Goal: Transaction & Acquisition: Download file/media

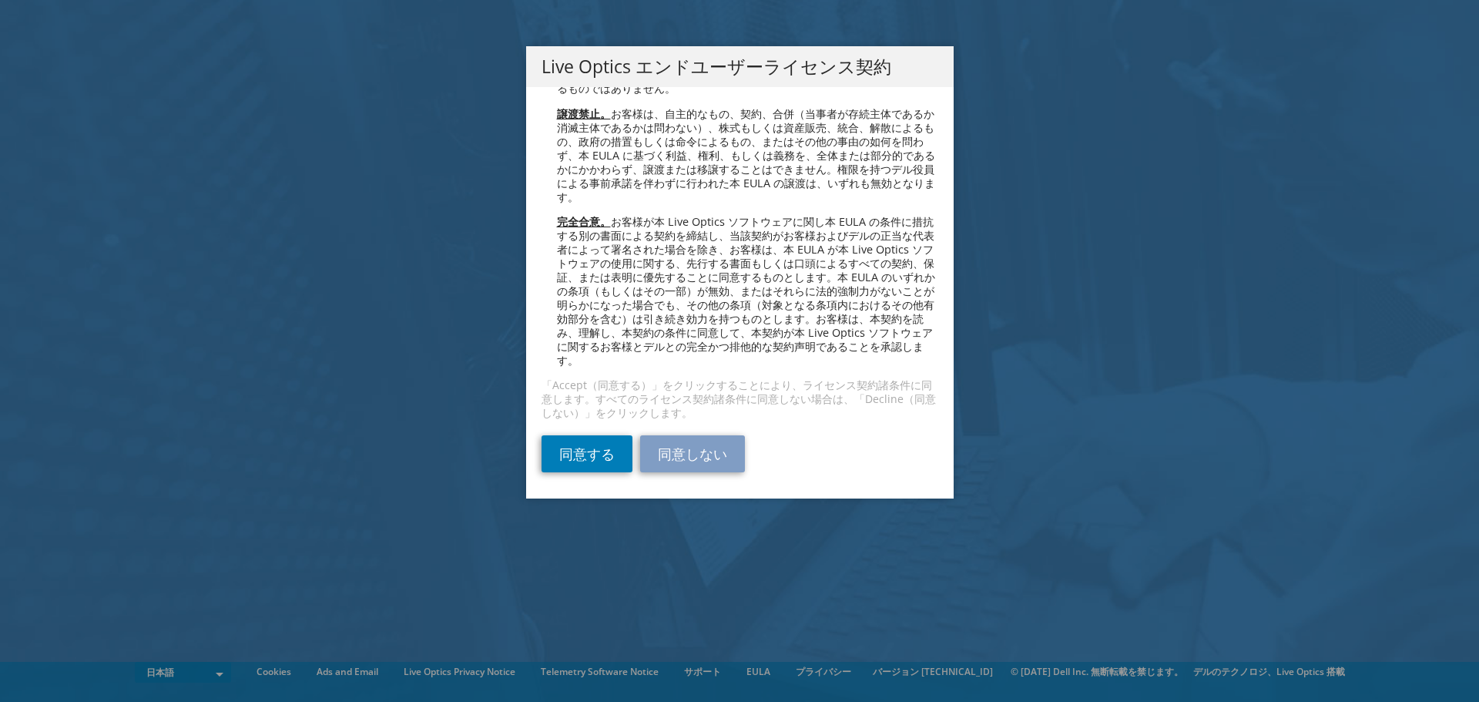
scroll to position [5633, 0]
click at [600, 462] on link "同意する" at bounding box center [587, 453] width 91 height 37
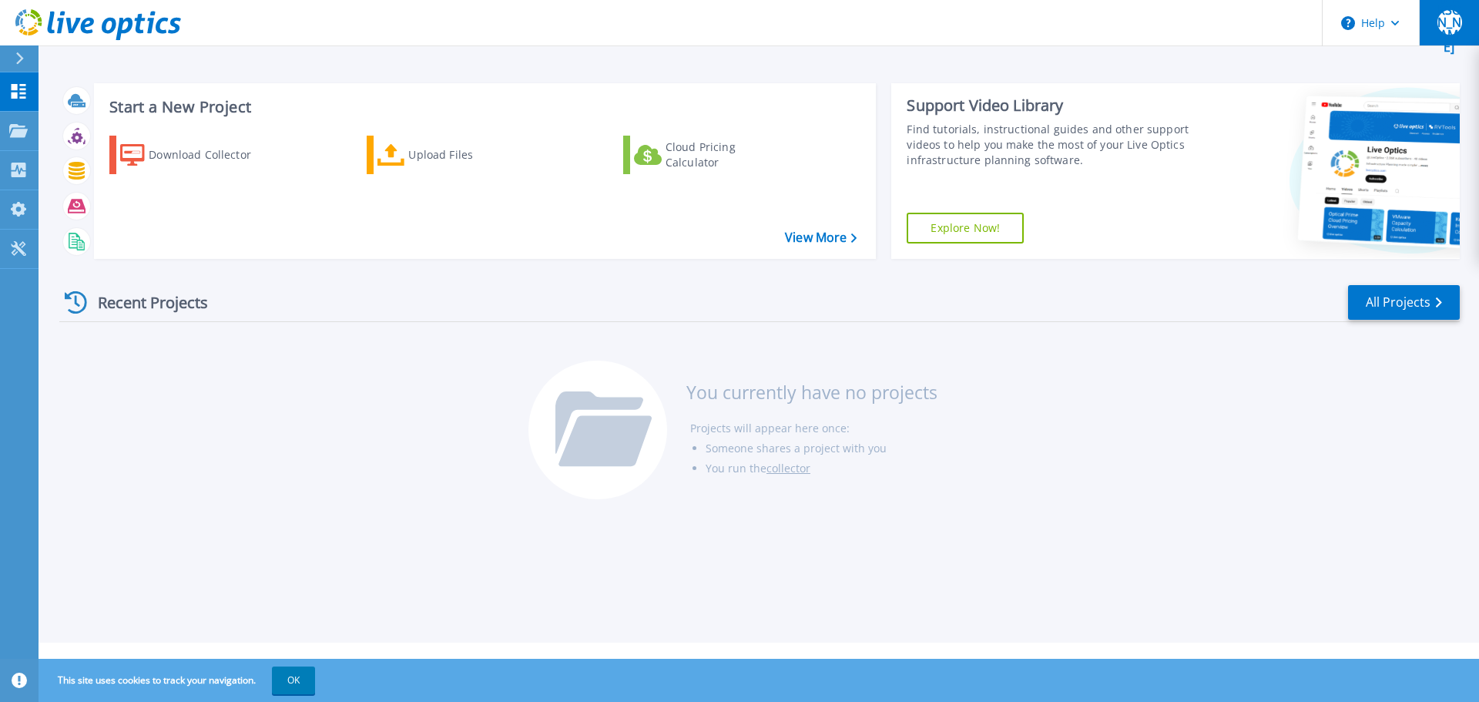
click at [1453, 25] on span "裕阿" at bounding box center [1450, 23] width 25 height 62
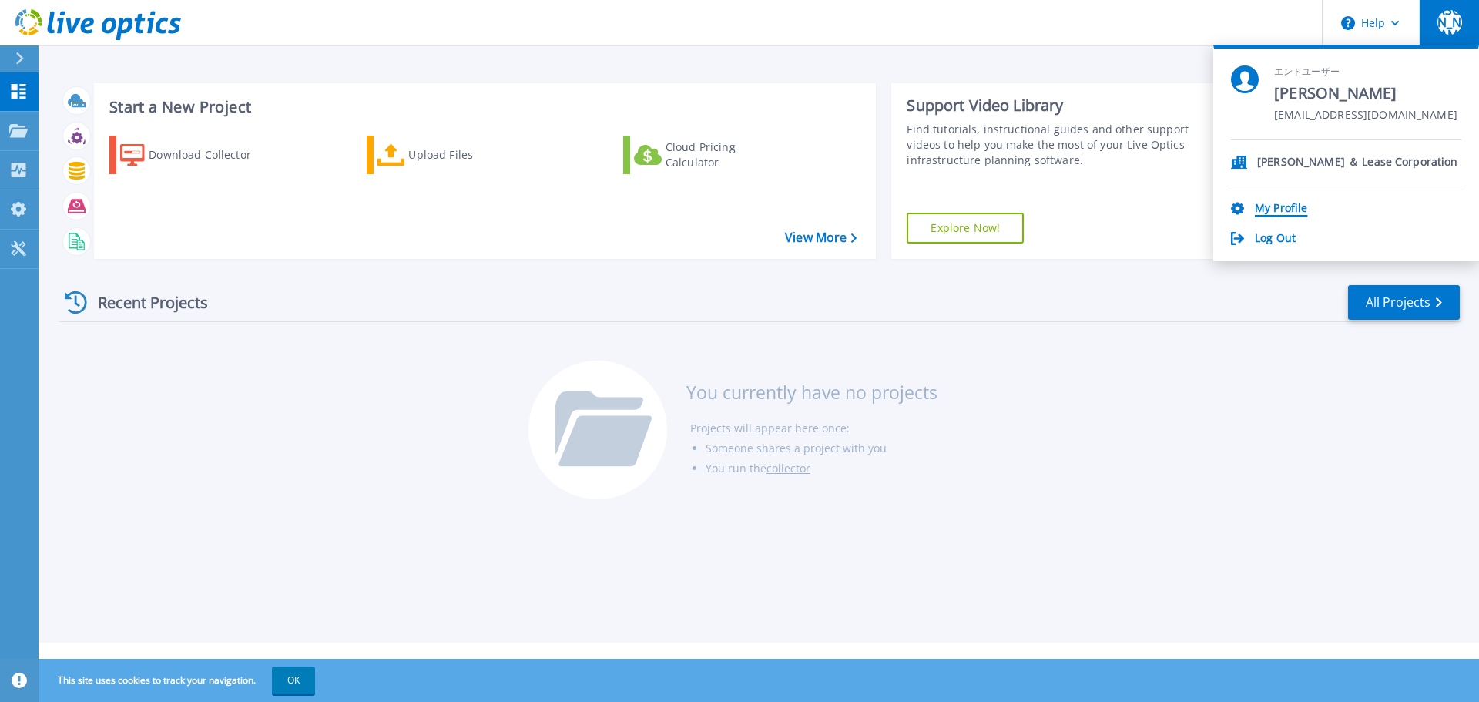
click at [1284, 210] on link "My Profile" at bounding box center [1281, 209] width 52 height 15
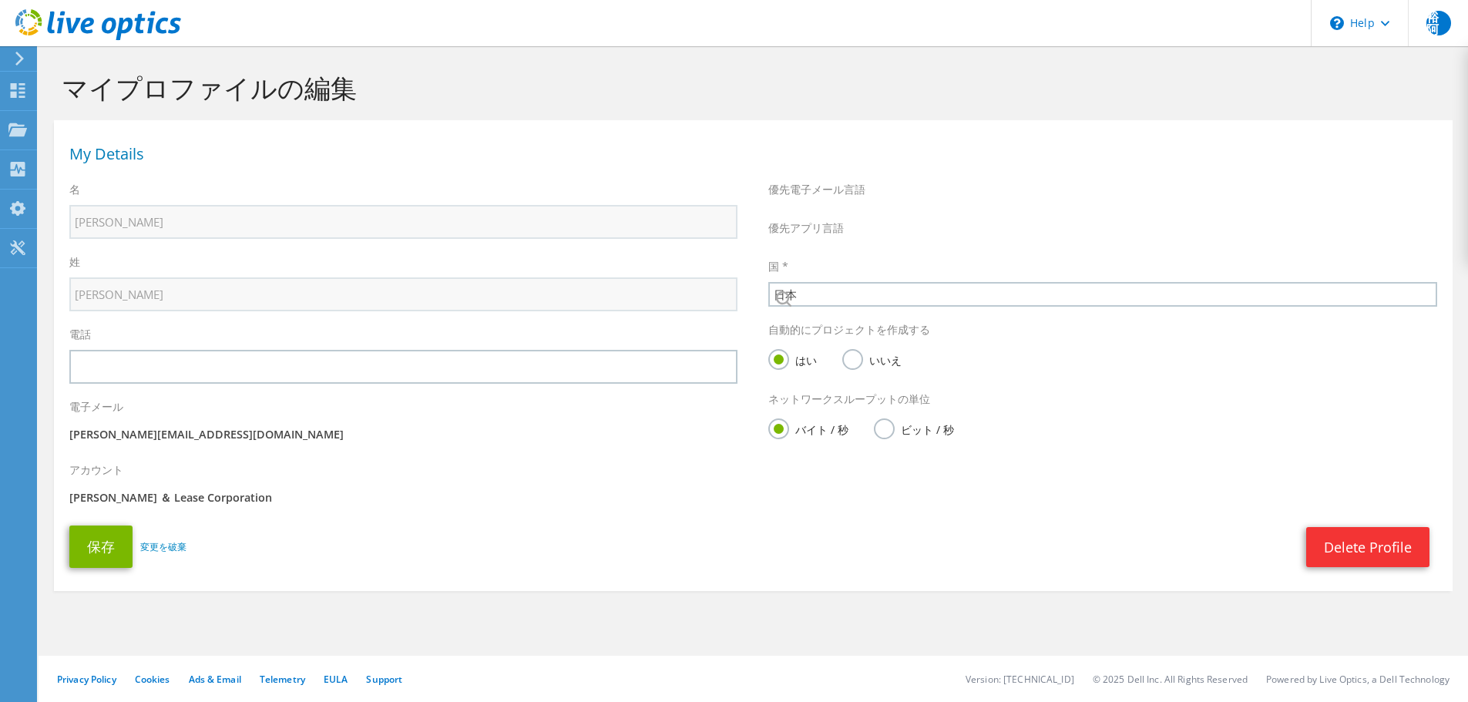
select select "110"
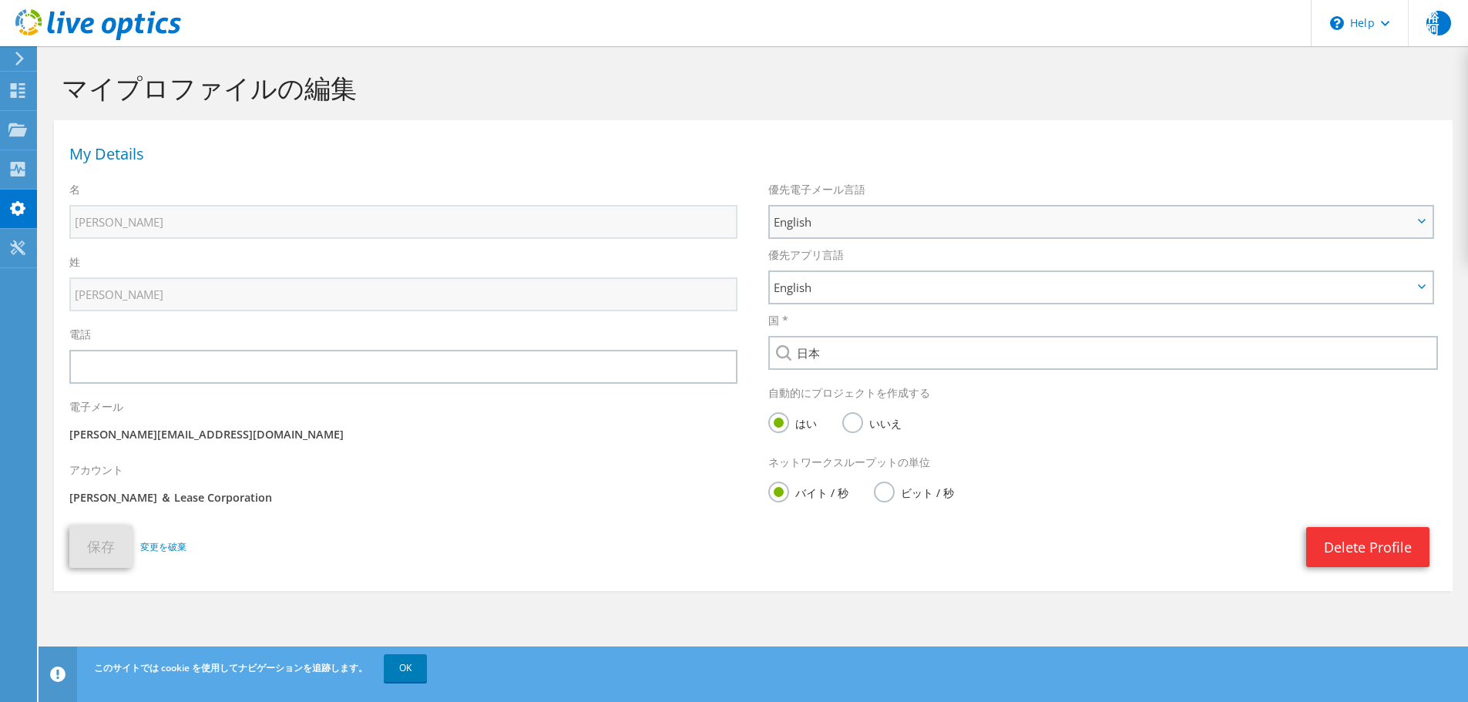
click at [929, 220] on span "English" at bounding box center [1093, 222] width 639 height 18
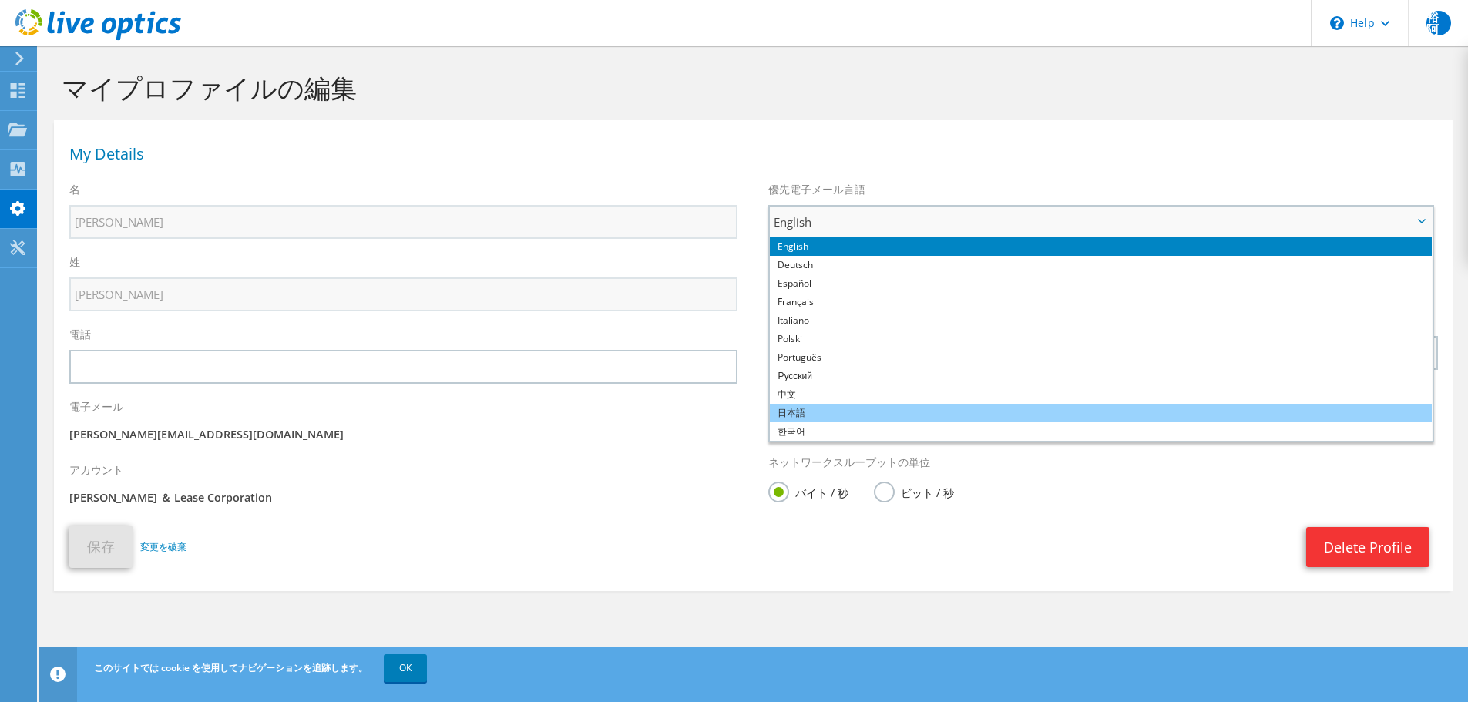
click at [840, 415] on li "日本語" at bounding box center [1101, 413] width 662 height 18
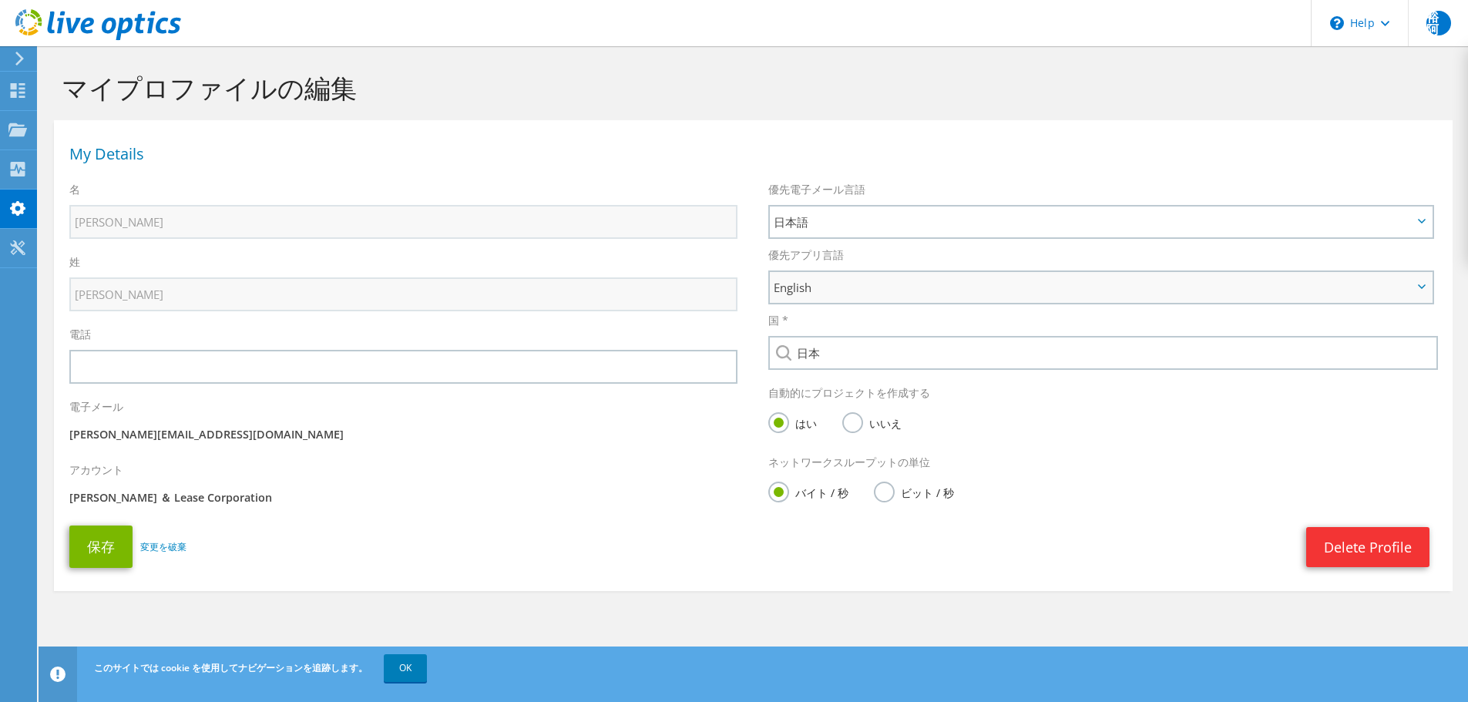
click at [871, 291] on span "English" at bounding box center [1093, 287] width 639 height 18
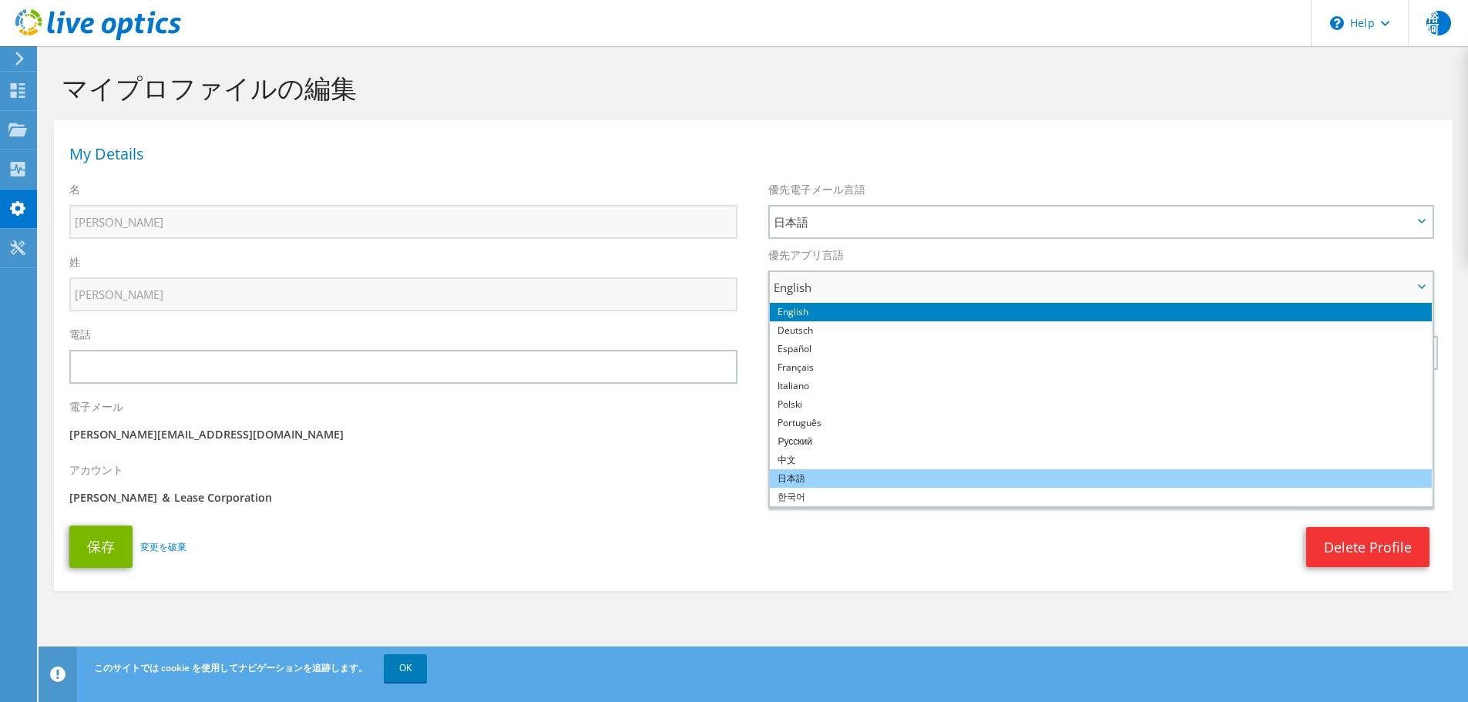
click at [858, 482] on li "日本語" at bounding box center [1101, 478] width 662 height 18
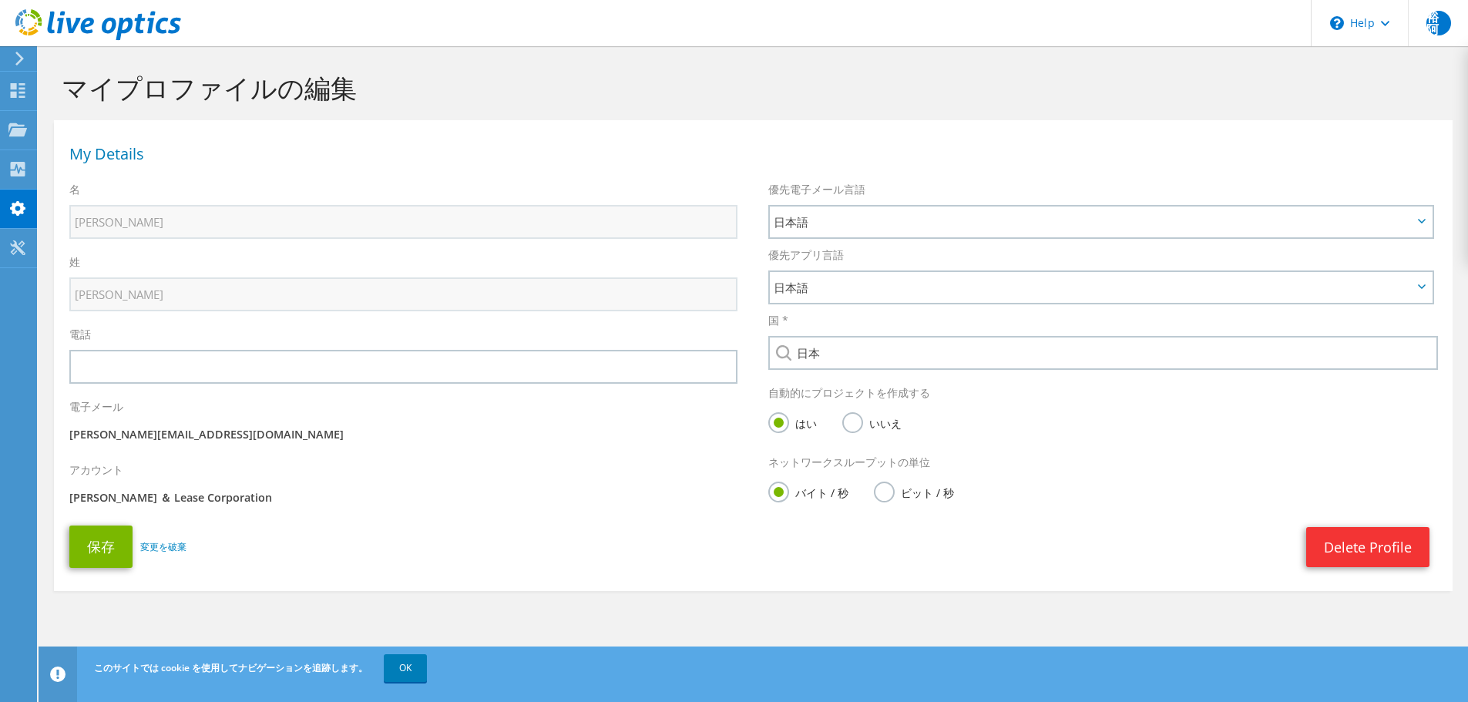
click at [694, 445] on div "電子メール yuuki_abe@yrl.co.jp" at bounding box center [403, 422] width 699 height 63
click at [100, 549] on button "保存" at bounding box center [100, 547] width 63 height 42
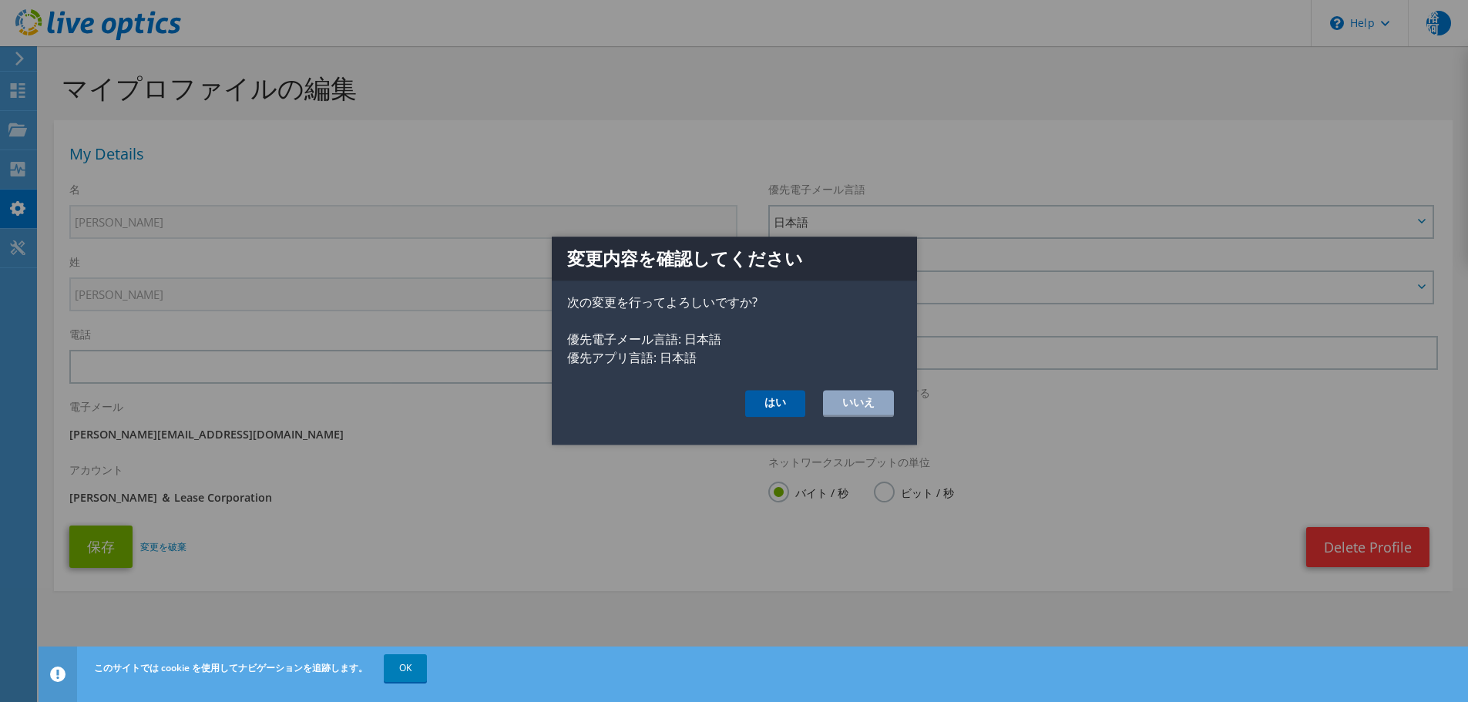
click at [768, 398] on button "はい" at bounding box center [775, 404] width 60 height 27
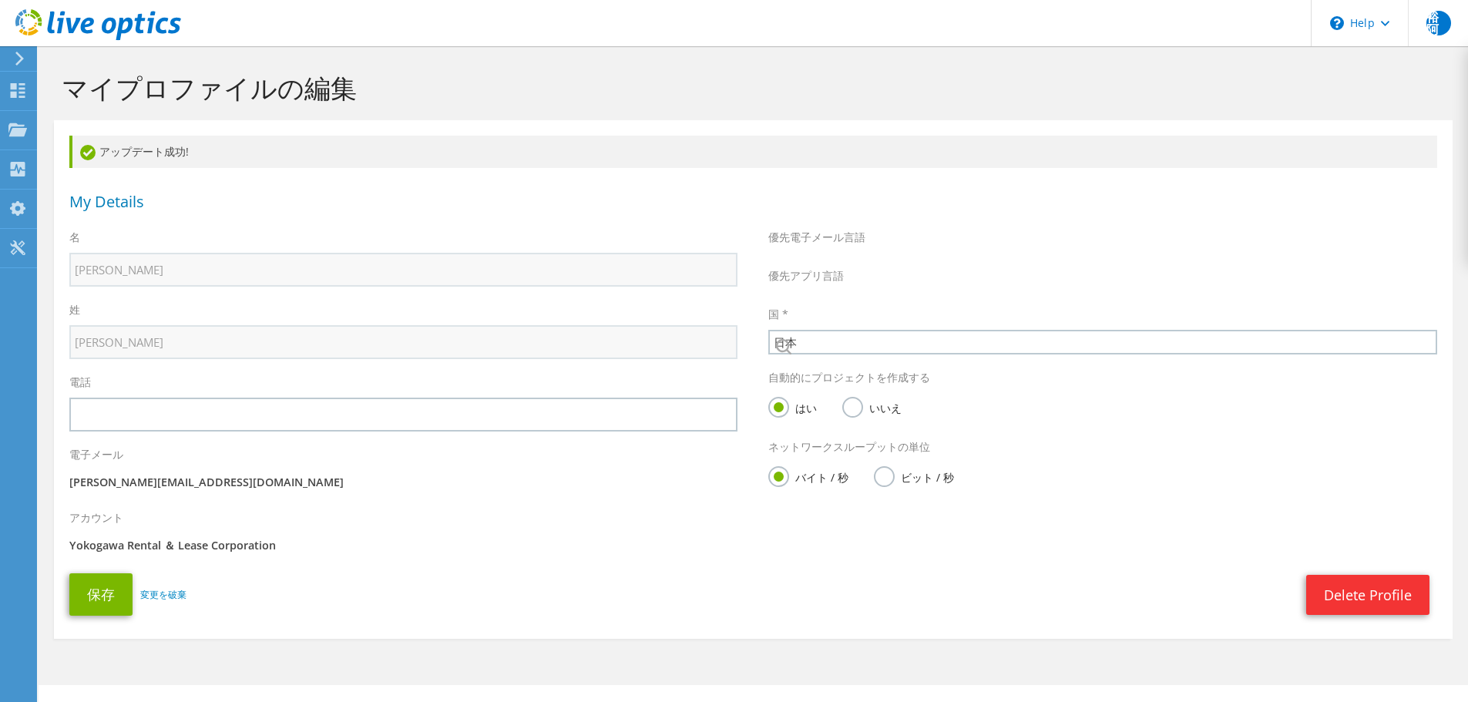
select select "110"
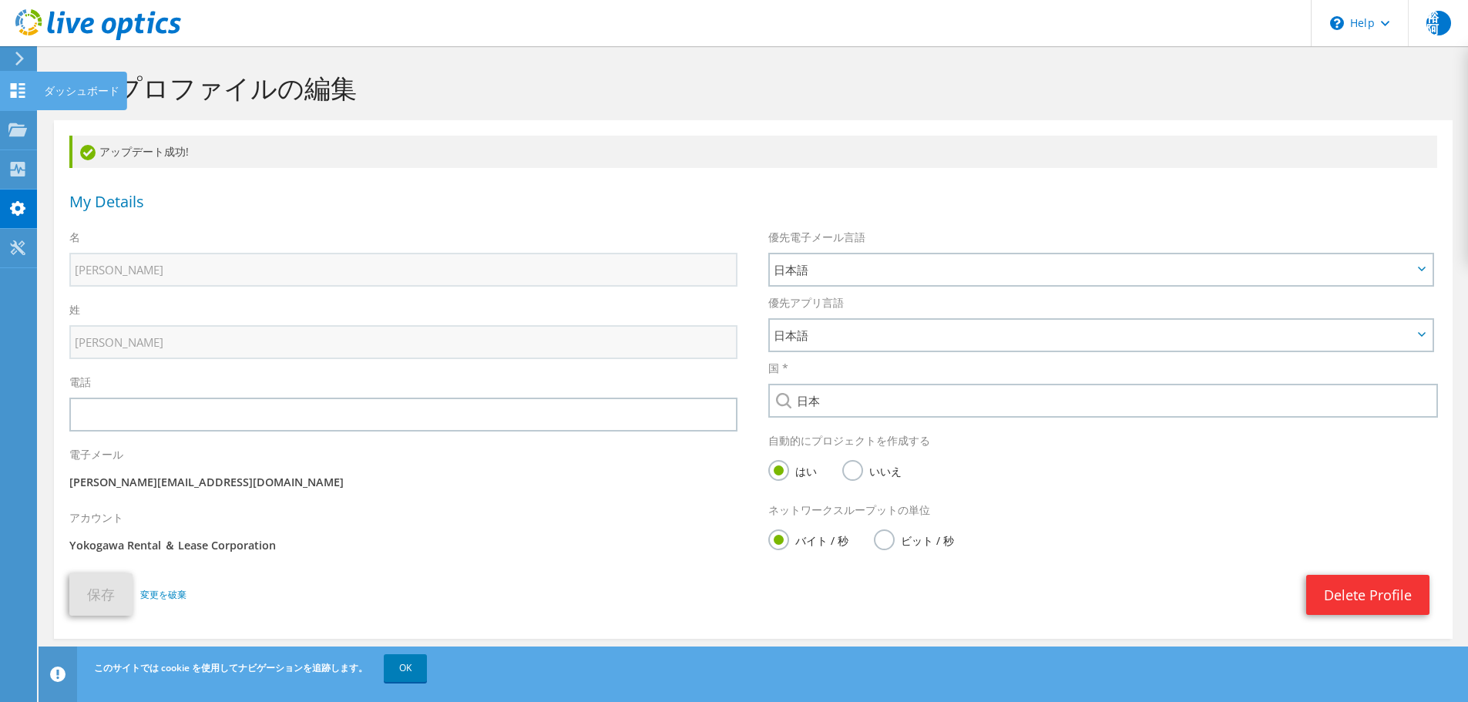
click at [22, 90] on icon at bounding box center [17, 90] width 18 height 15
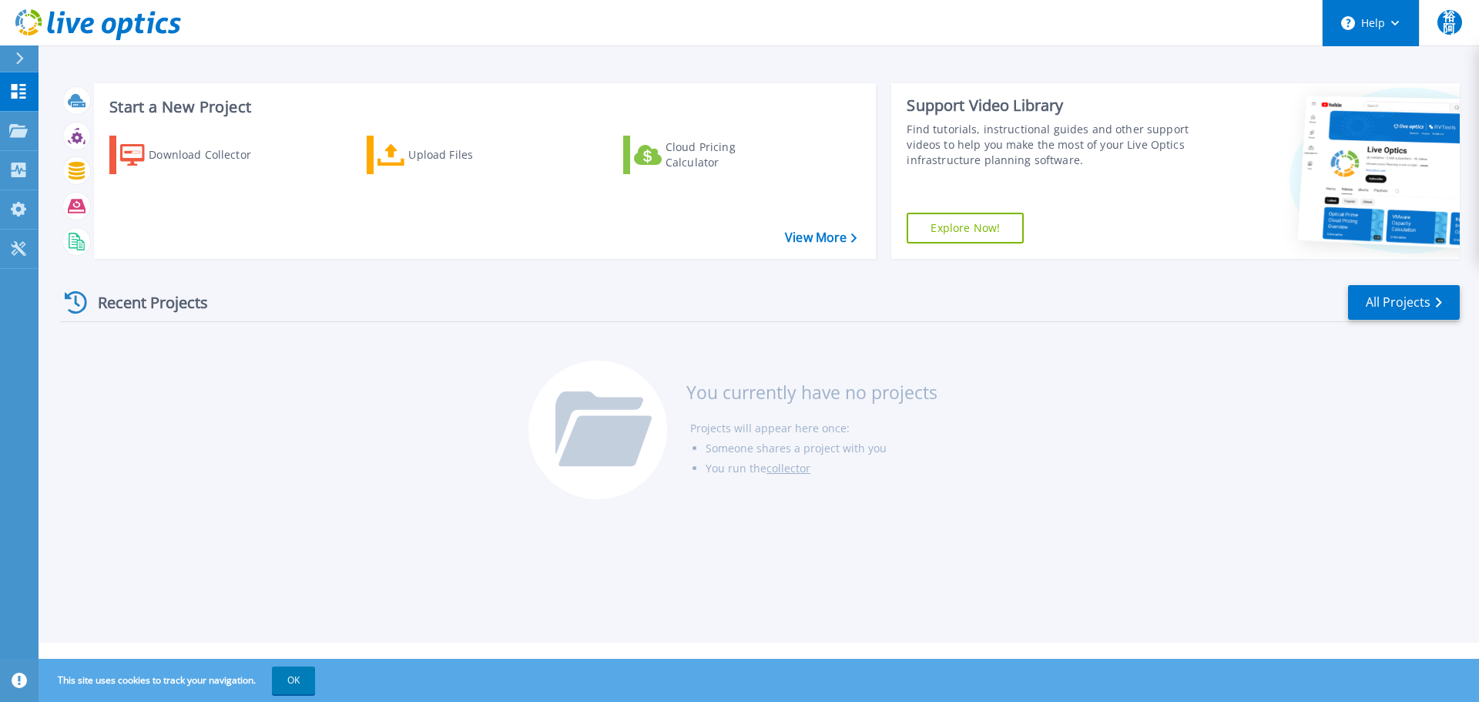
click at [1361, 25] on button "Help" at bounding box center [1371, 23] width 96 height 46
click at [1241, 58] on div "Start a New Project Download Collector Upload Files Cloud Pricing Calculator Vi…" at bounding box center [759, 321] width 1441 height 643
click at [1446, 28] on span "裕阿" at bounding box center [1450, 22] width 25 height 25
click at [956, 69] on div "Start a New Project Download Collector Upload Files Cloud Pricing Calculator Vi…" at bounding box center [759, 321] width 1441 height 643
click at [74, 136] on p "Projects" at bounding box center [60, 132] width 41 height 40
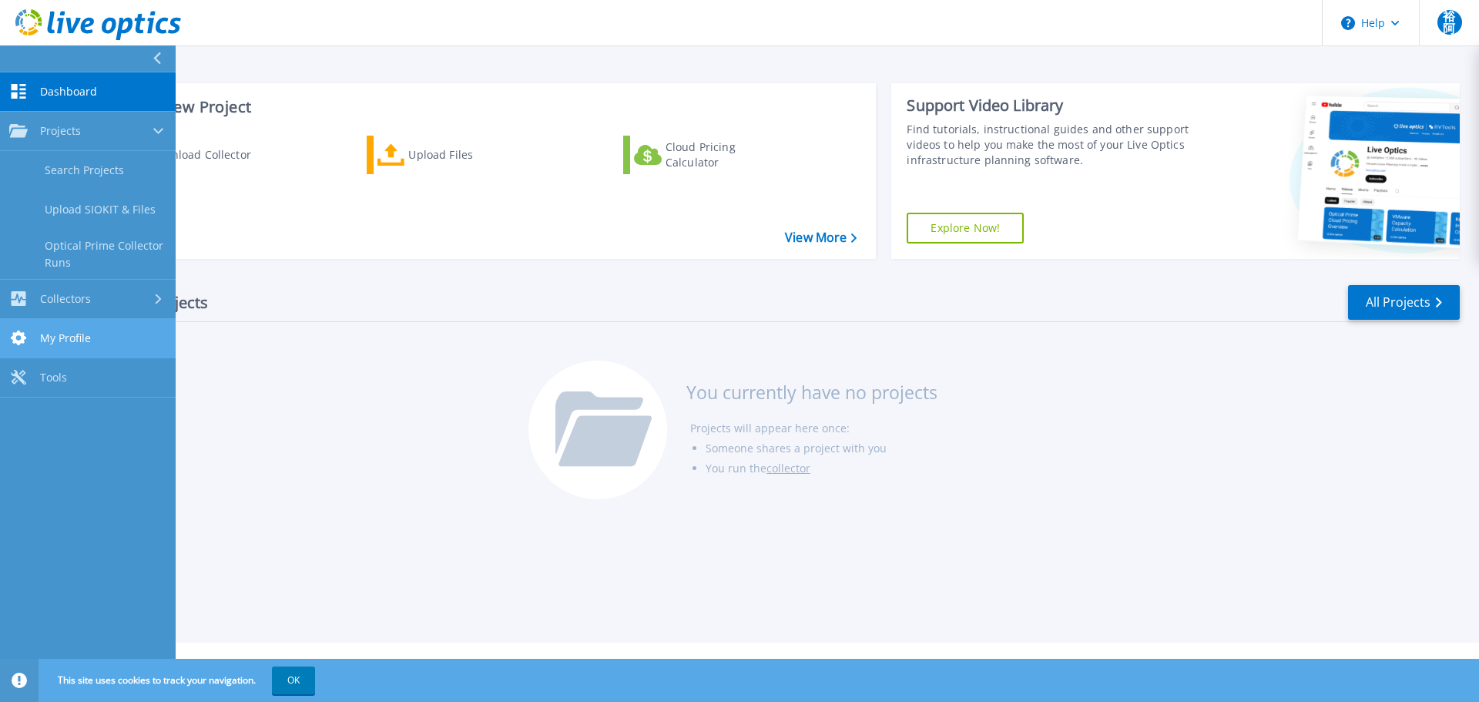
click at [65, 346] on link "My Profile My Profile" at bounding box center [88, 338] width 176 height 39
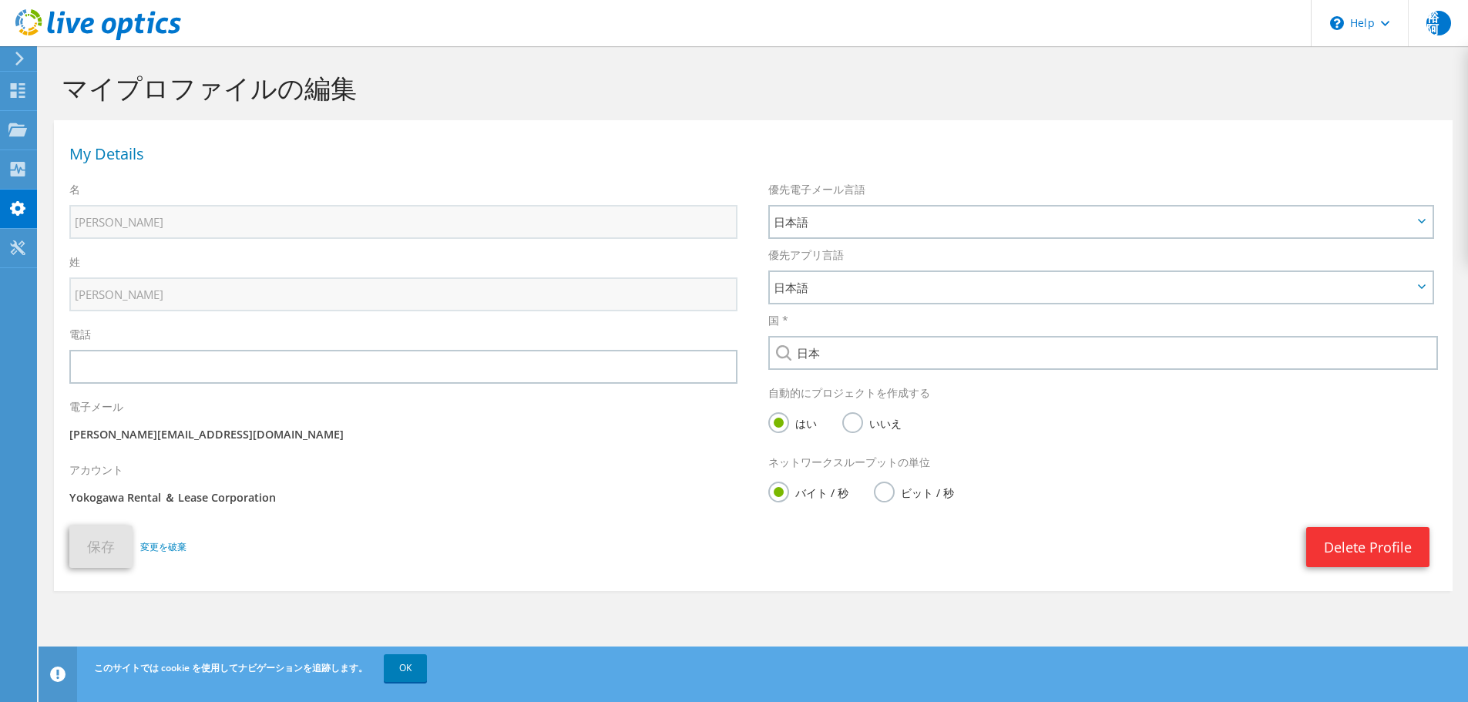
click at [858, 418] on label "いいえ" at bounding box center [871, 421] width 59 height 19
click at [0, 0] on input "いいえ" at bounding box center [0, 0] width 0 height 0
click at [114, 553] on button "保存" at bounding box center [100, 547] width 63 height 42
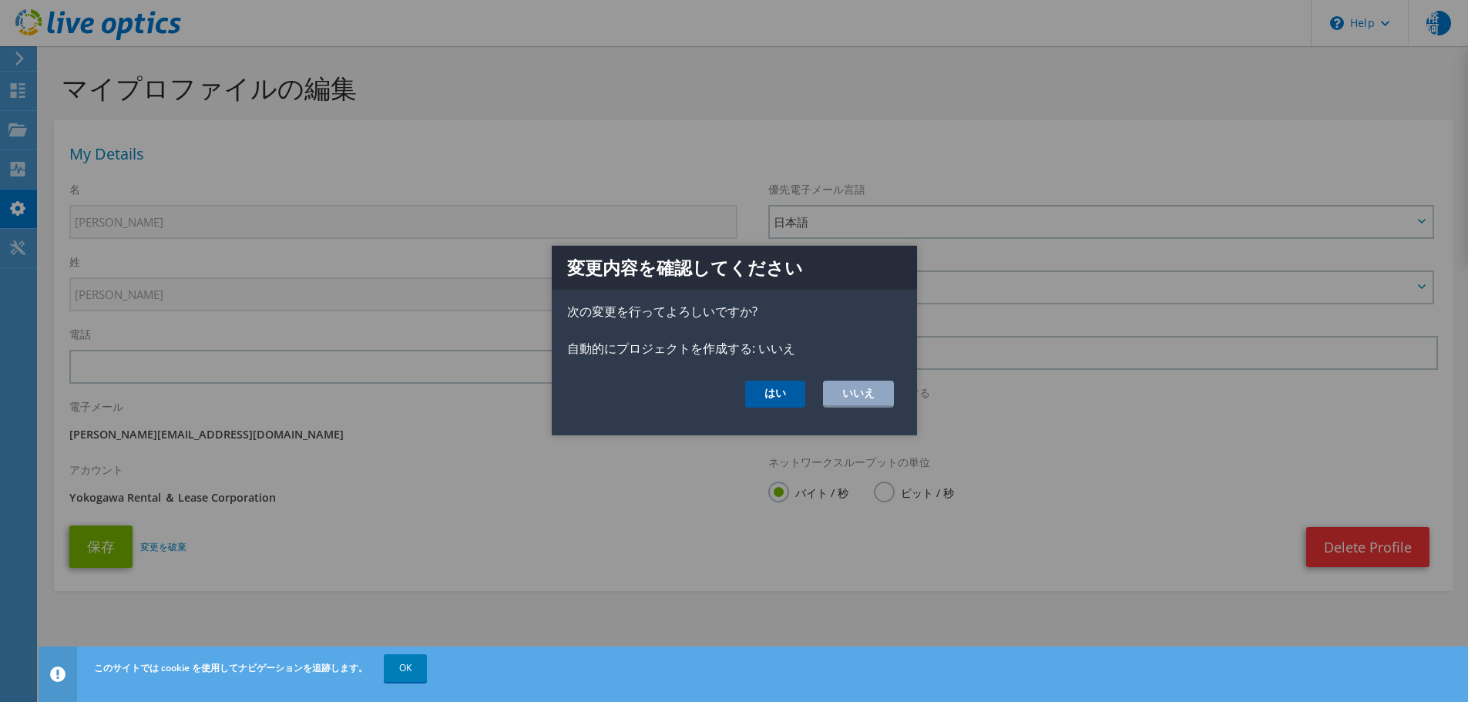
click at [747, 395] on button "はい" at bounding box center [775, 394] width 60 height 27
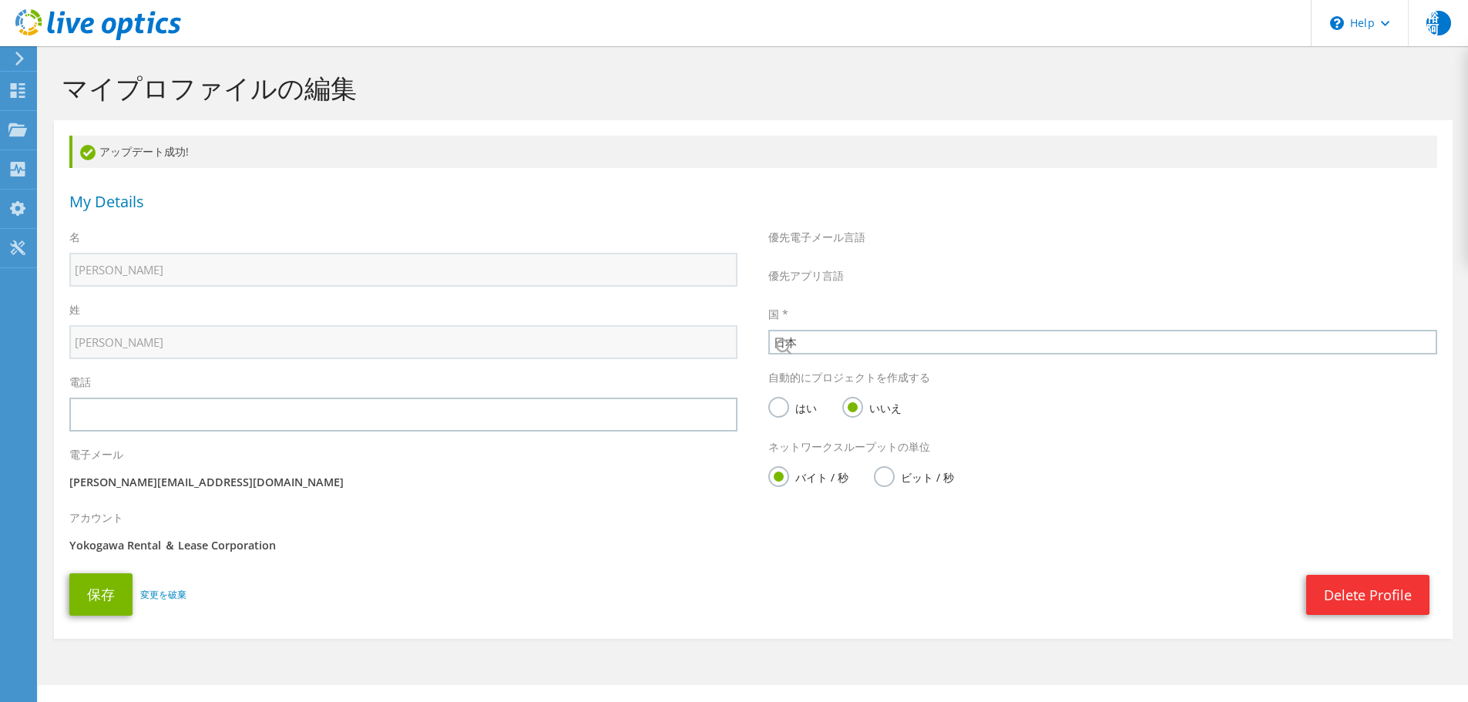
select select "110"
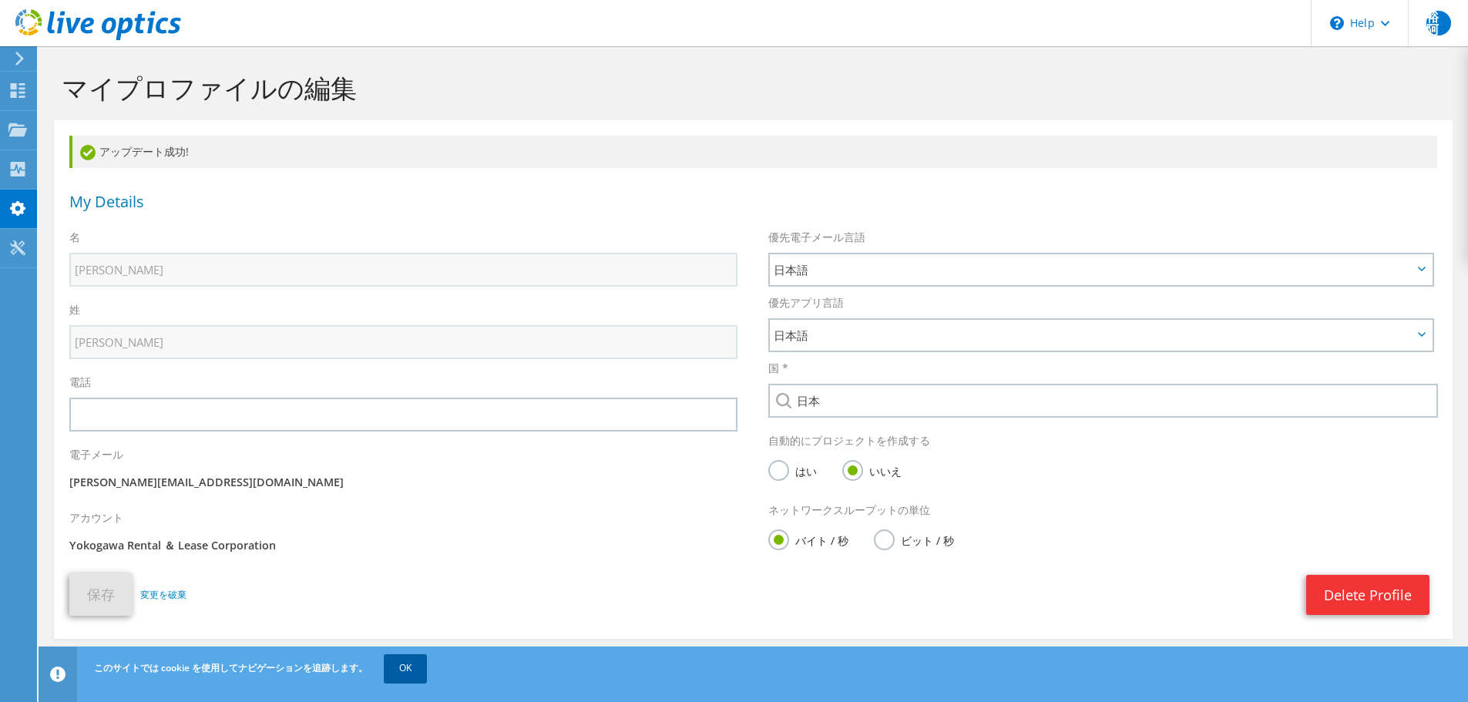
click at [405, 671] on link "OK" at bounding box center [405, 668] width 43 height 28
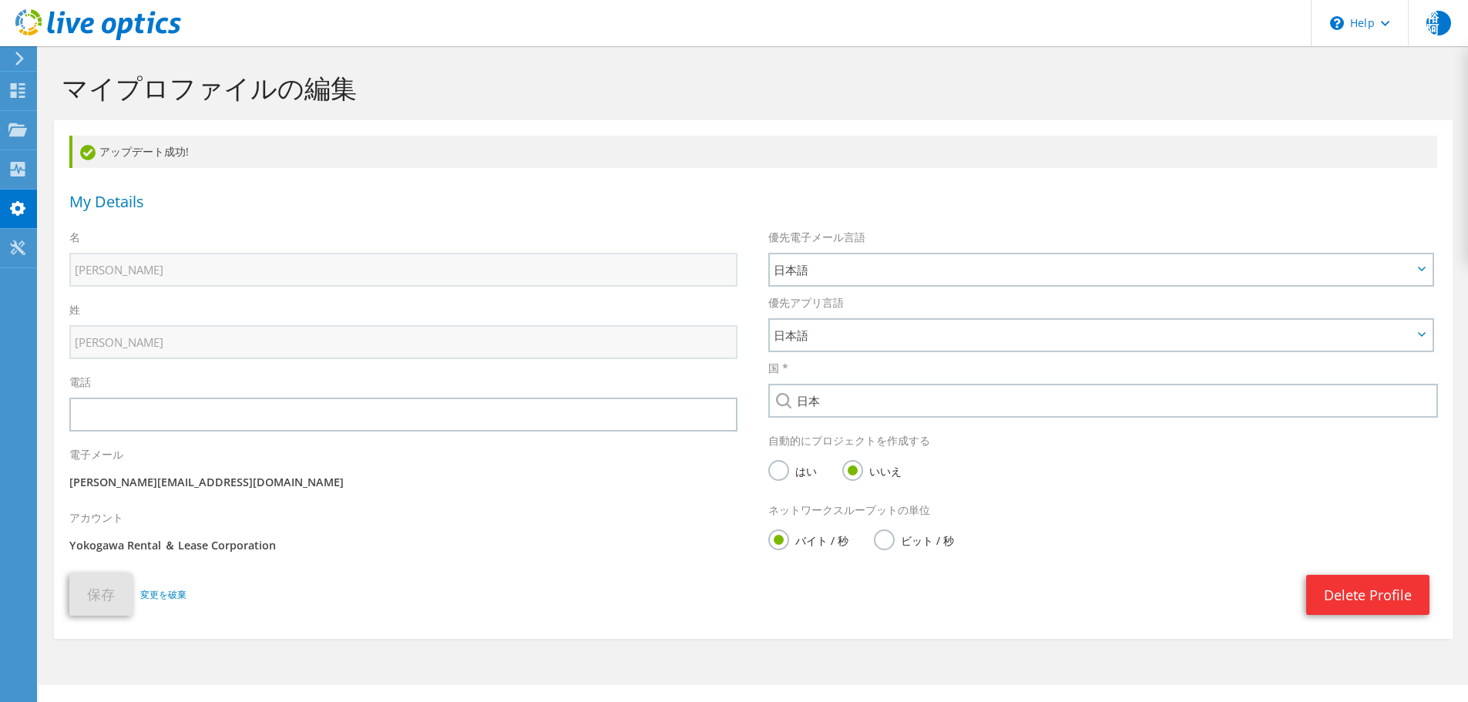
click at [12, 56] on div at bounding box center [16, 59] width 17 height 14
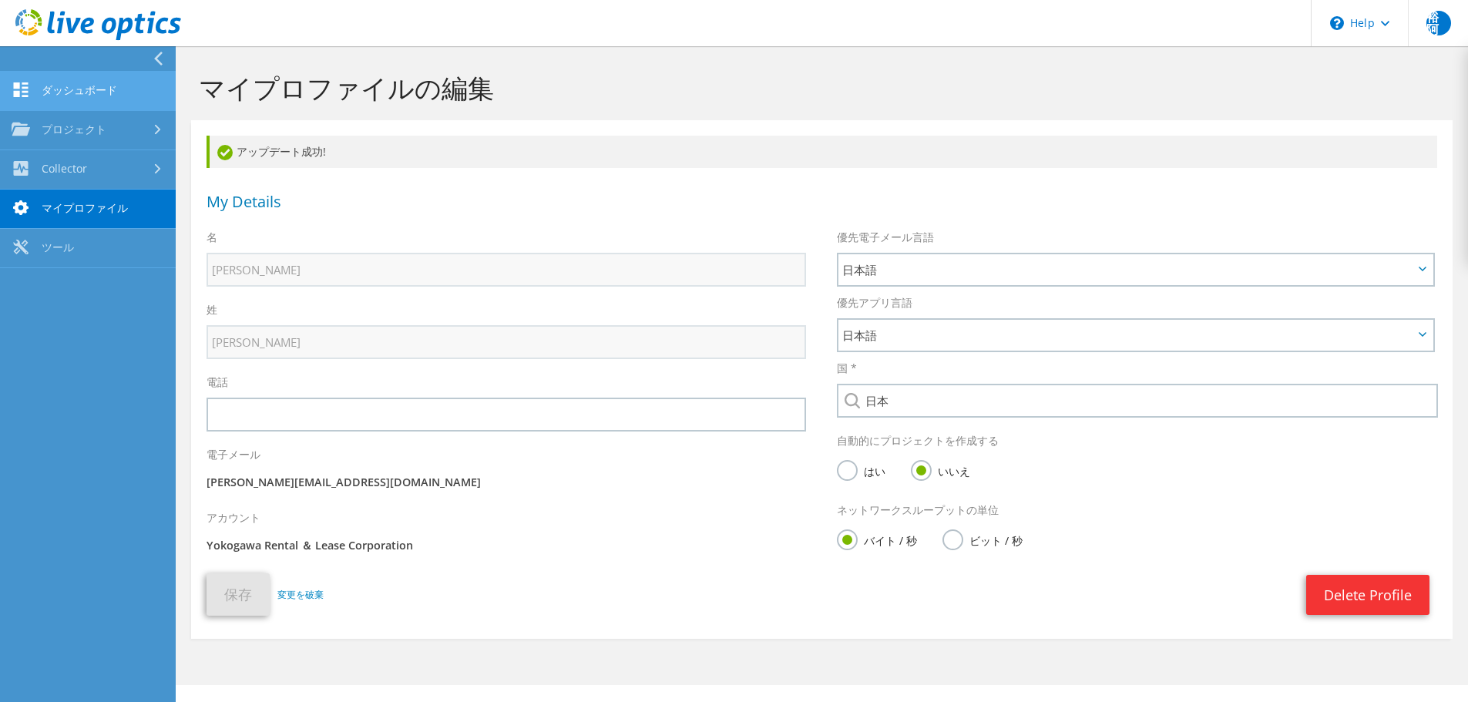
click at [92, 87] on link "ダッシュボード" at bounding box center [88, 91] width 176 height 39
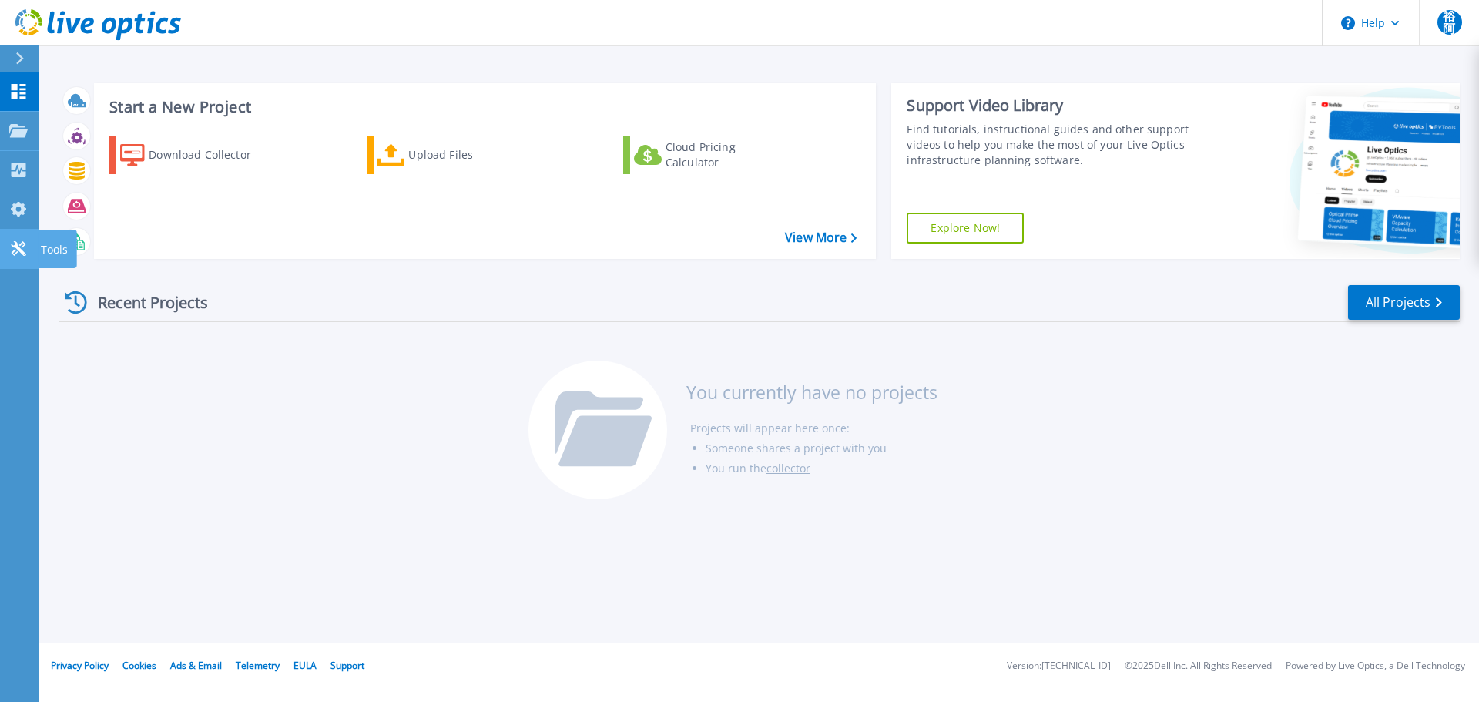
click at [15, 247] on icon at bounding box center [18, 248] width 15 height 15
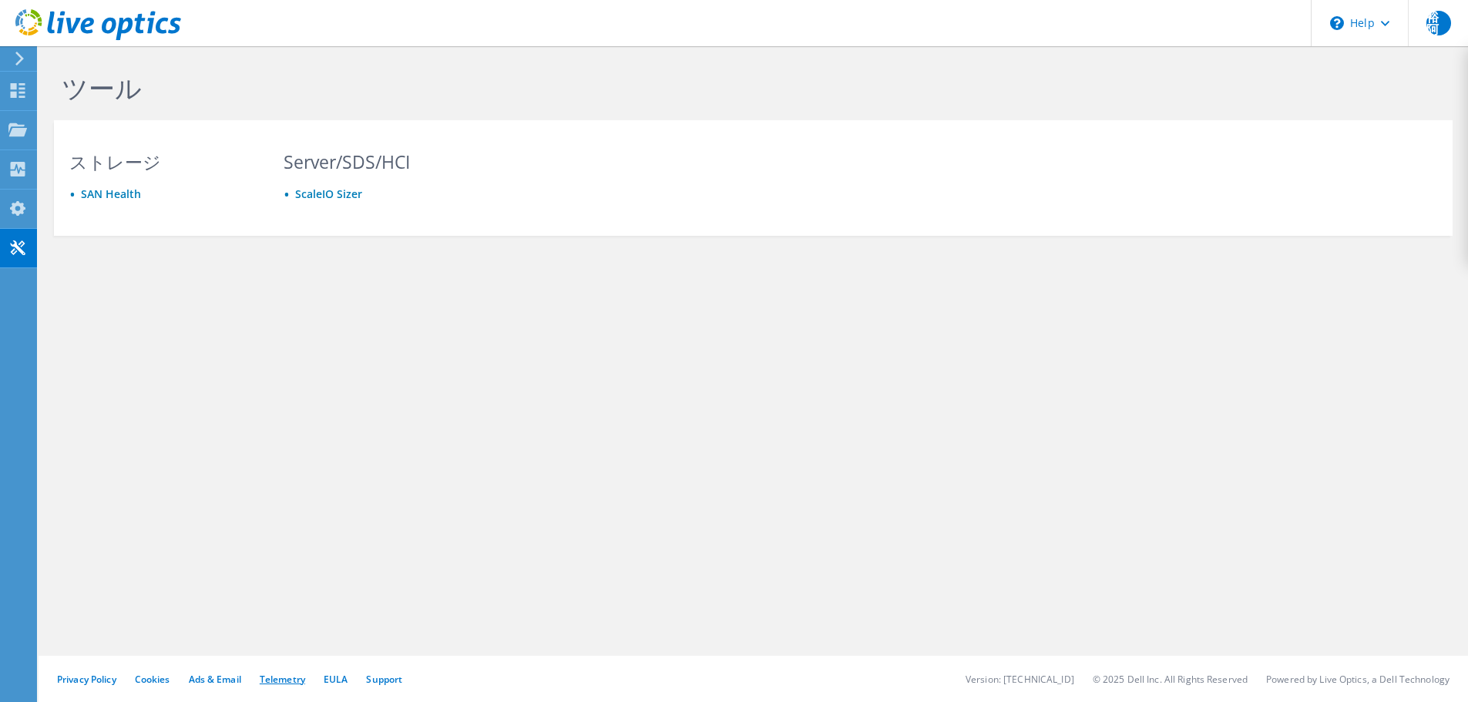
click at [281, 680] on link "Telemetry" at bounding box center [282, 679] width 45 height 13
click at [377, 681] on link "Support" at bounding box center [384, 679] width 36 height 13
click at [1426, 19] on span "裕阿" at bounding box center [1438, 23] width 25 height 25
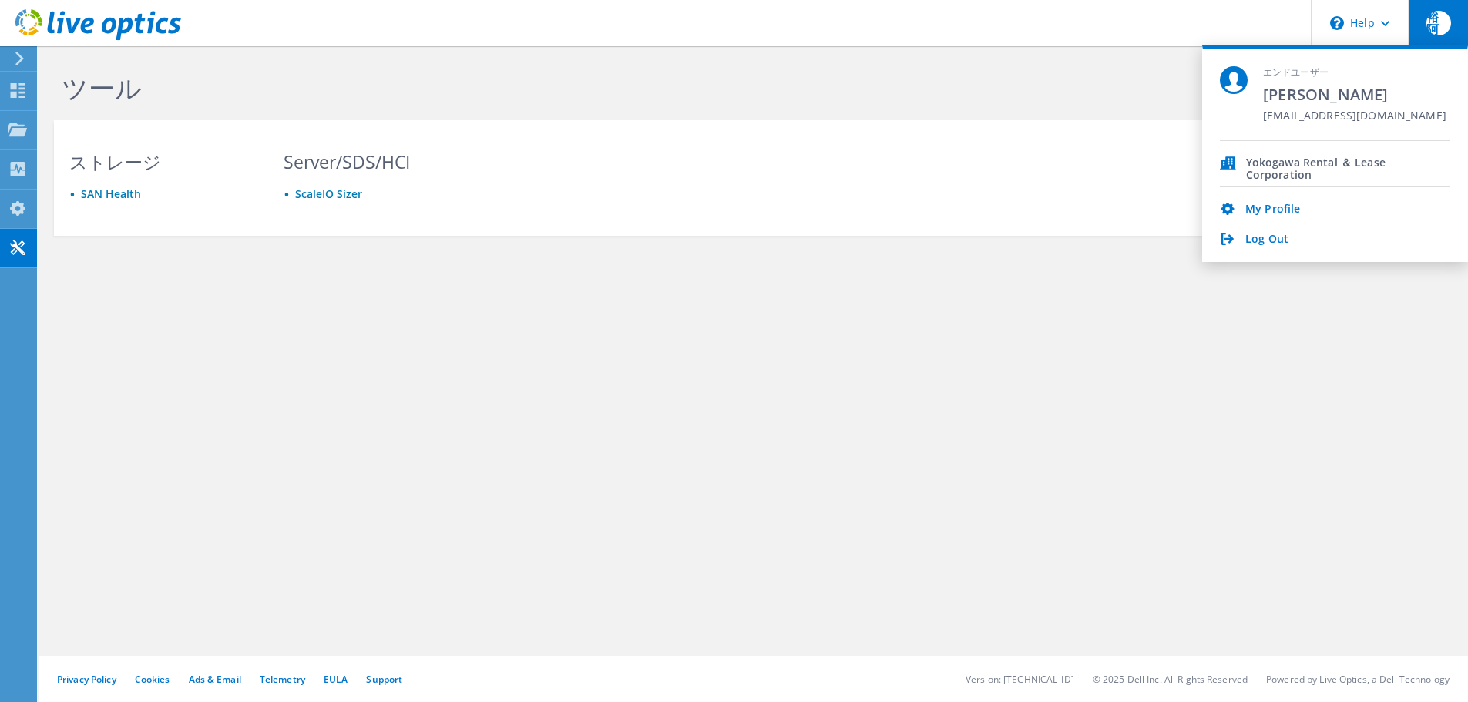
click at [1110, 82] on div "ツール" at bounding box center [585, 83] width 1079 height 74
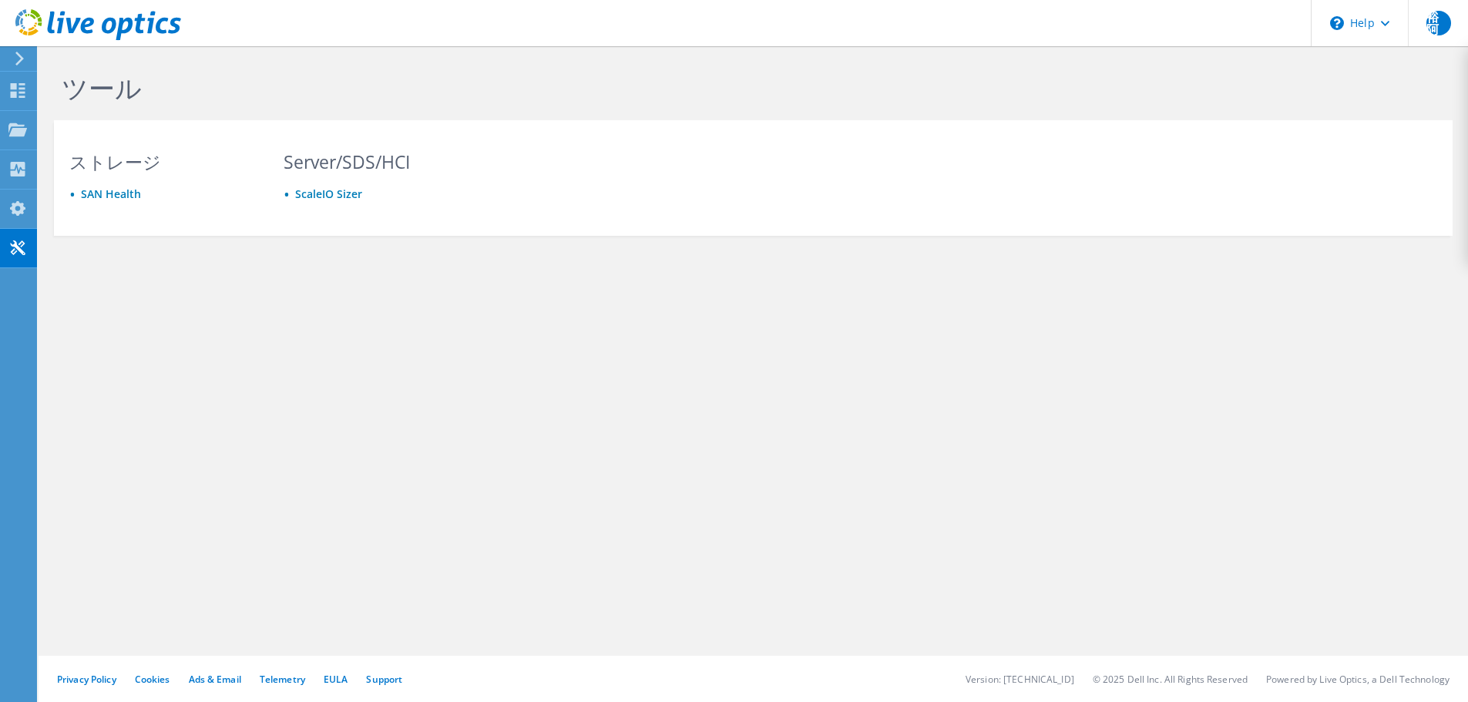
click at [16, 56] on icon at bounding box center [20, 59] width 12 height 14
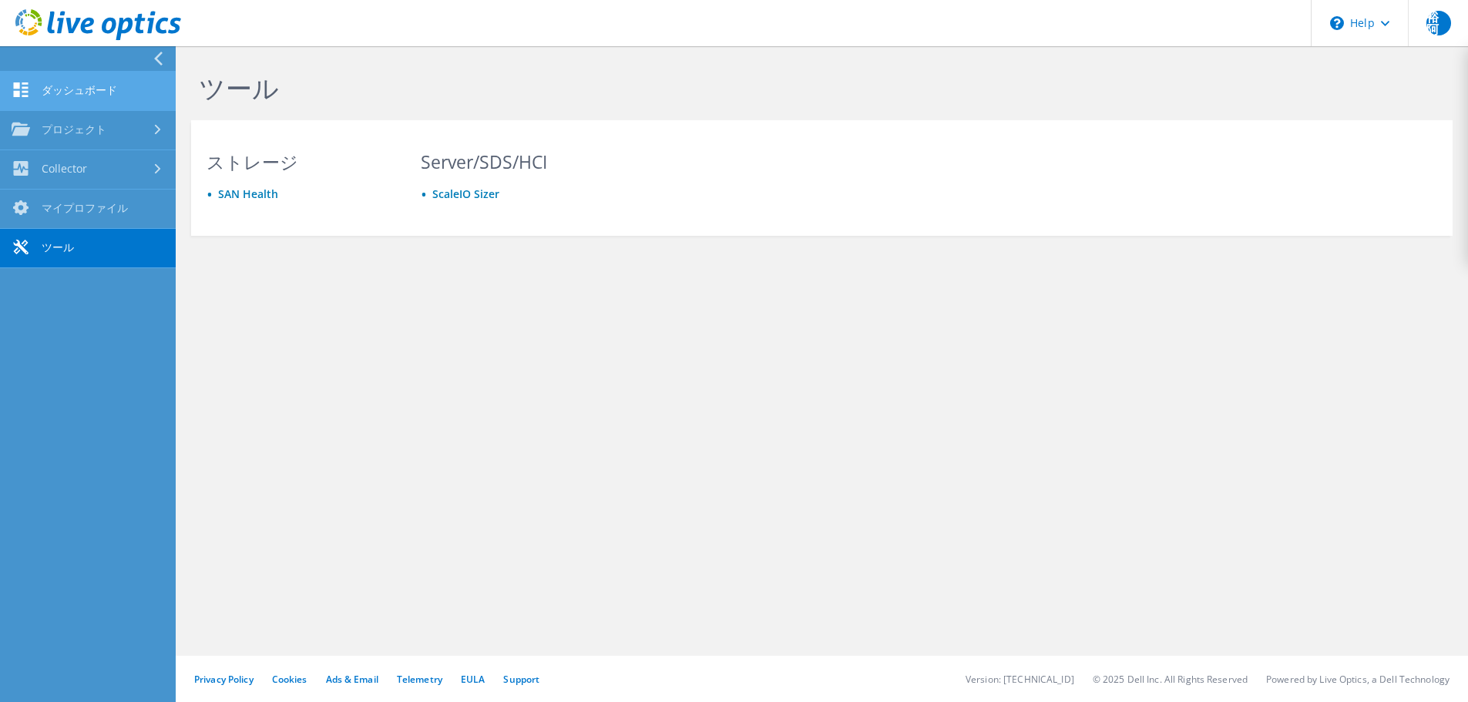
click at [67, 99] on link "ダッシュボード" at bounding box center [88, 91] width 176 height 39
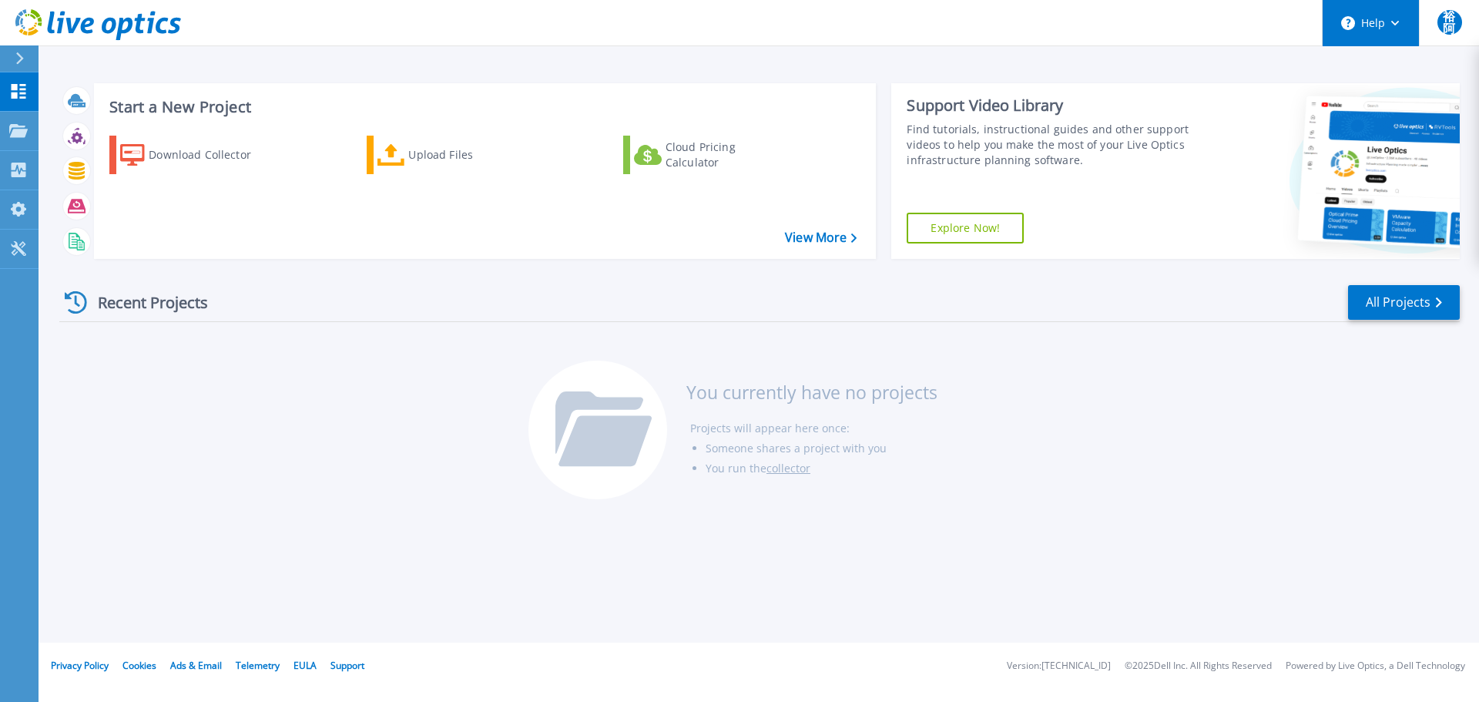
click at [1402, 20] on button "Help" at bounding box center [1371, 23] width 96 height 46
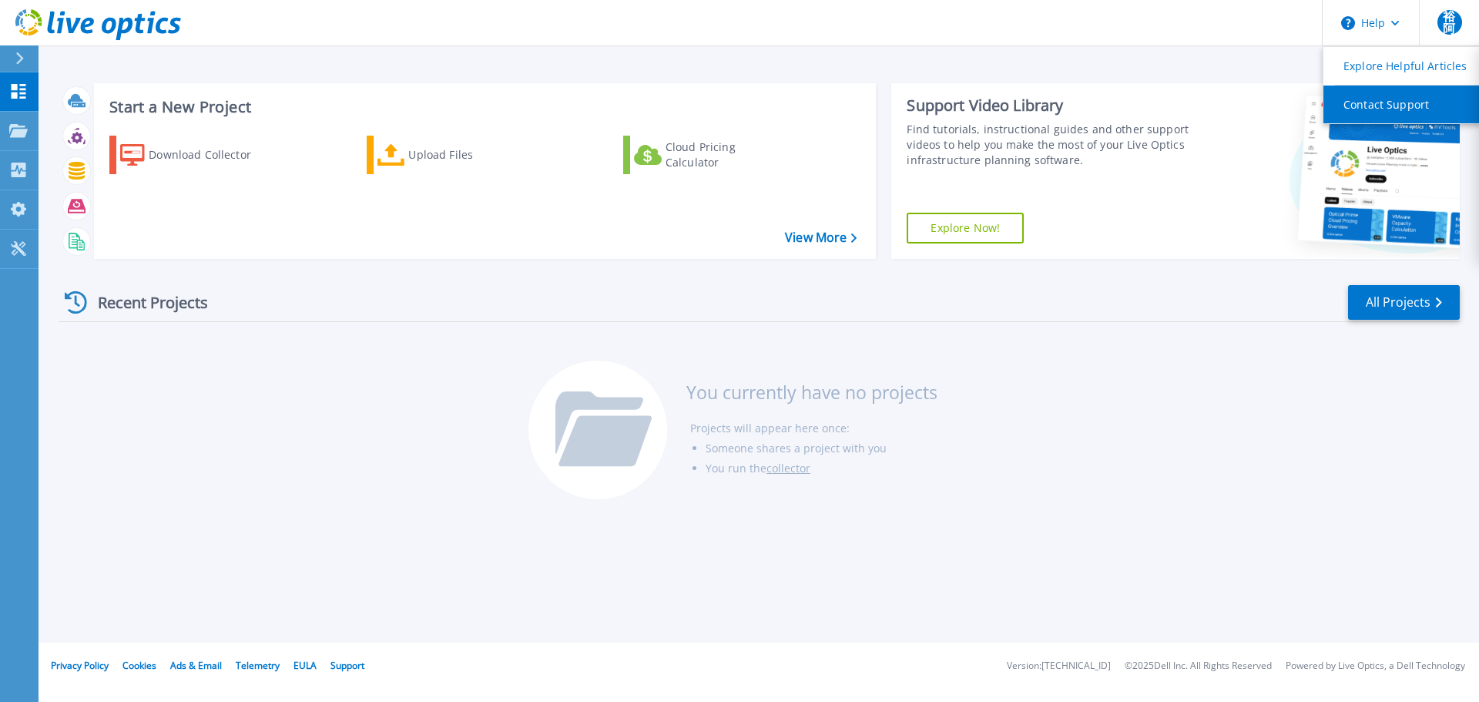
click at [1384, 109] on link "Contact Support" at bounding box center [1410, 105] width 172 height 38
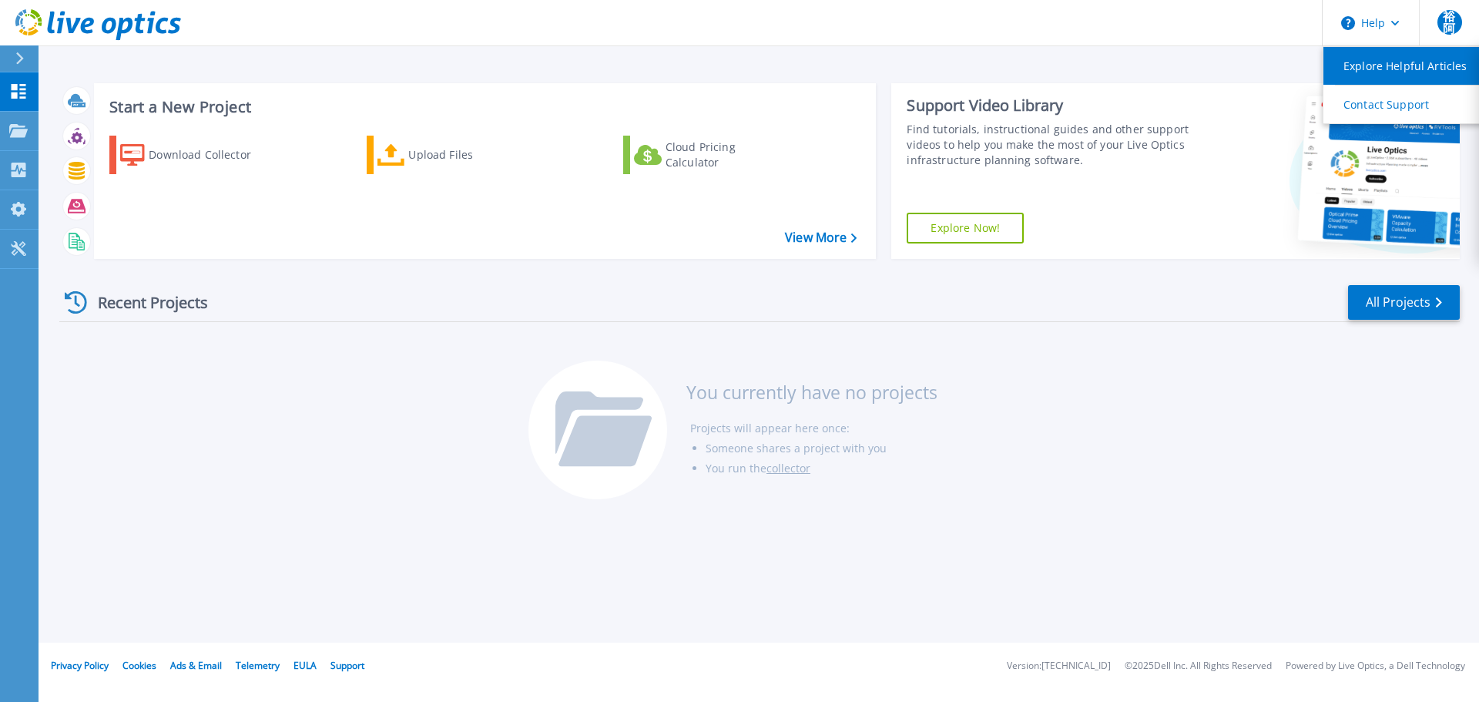
click at [1412, 69] on link "Explore Helpful Articles" at bounding box center [1410, 66] width 172 height 38
click at [1173, 69] on div "Start a New Project Download Collector Upload Files Cloud Pricing Calculator Vi…" at bounding box center [759, 321] width 1441 height 643
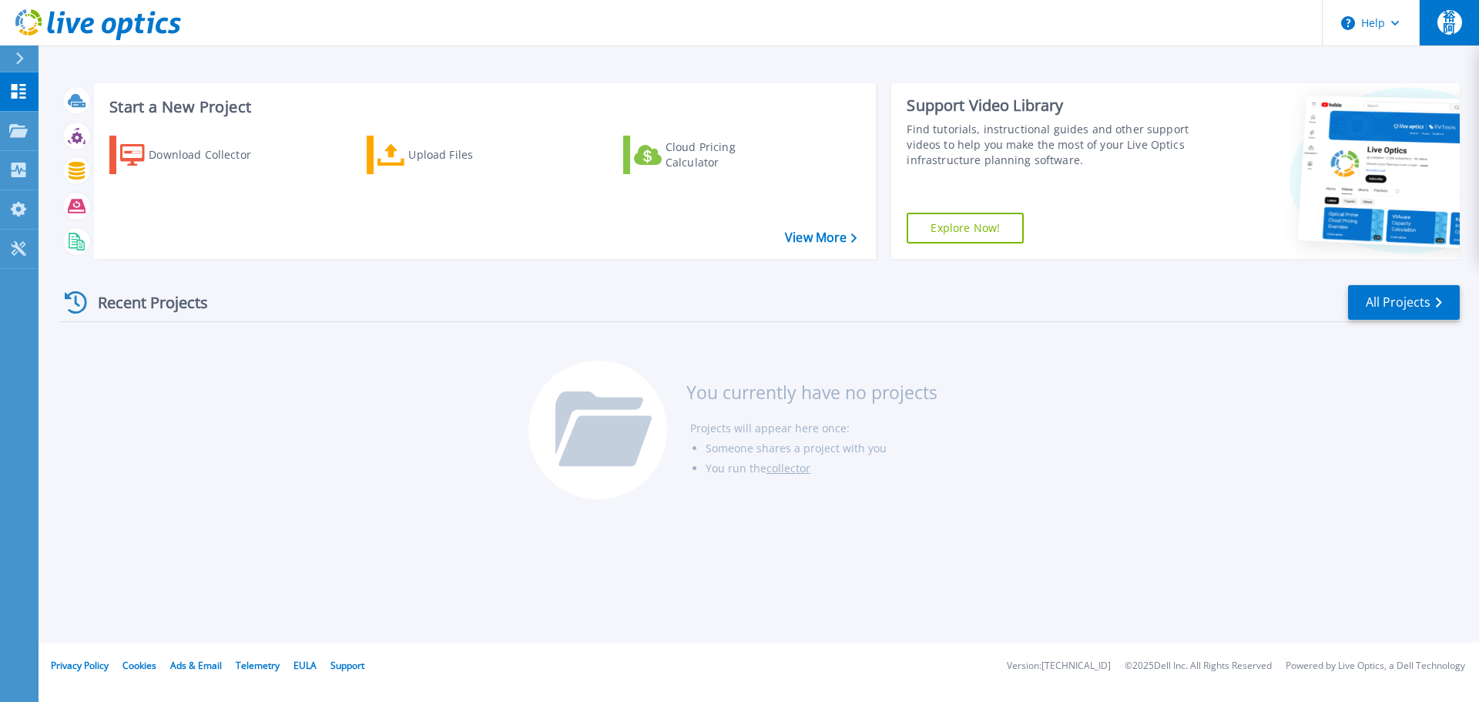
click at [1465, 20] on button "裕阿" at bounding box center [1449, 22] width 60 height 45
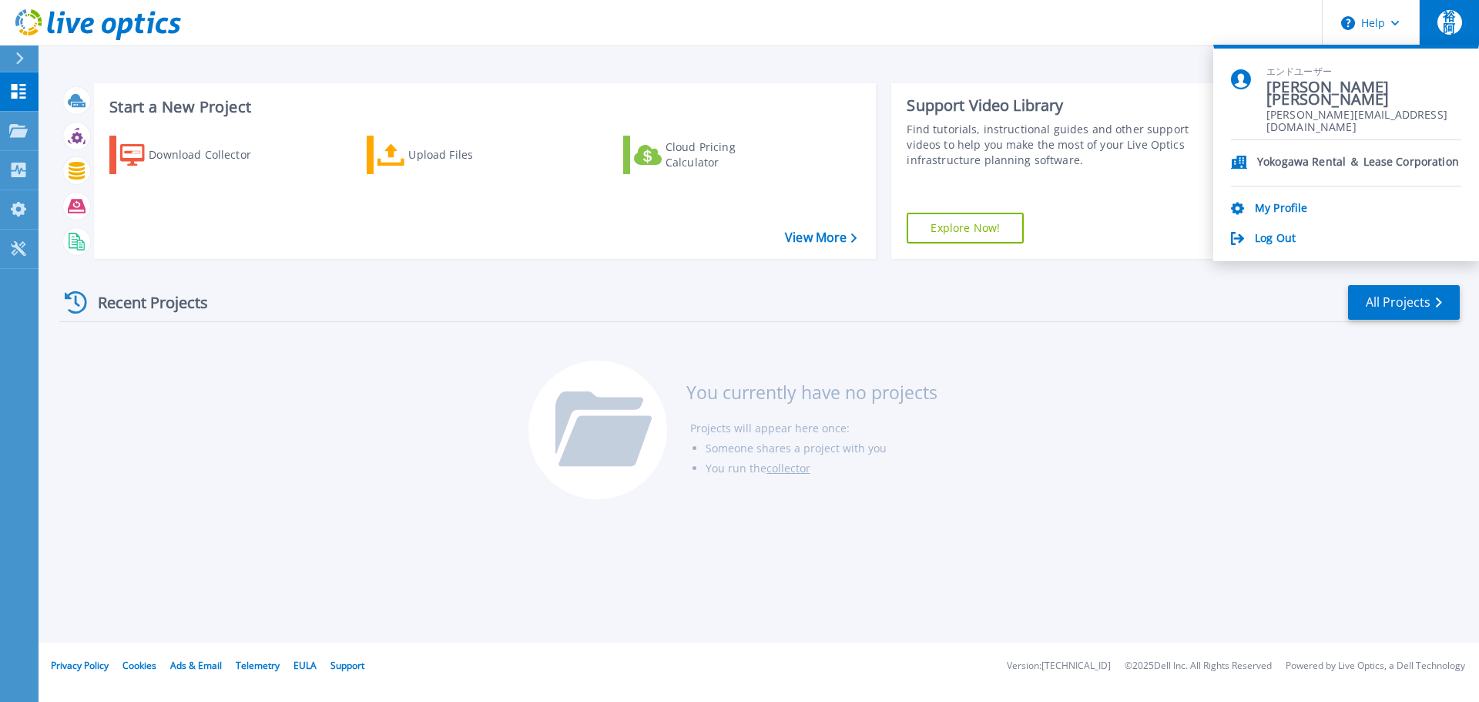
click at [1186, 299] on div "Recent Projects All Projects" at bounding box center [759, 303] width 1401 height 39
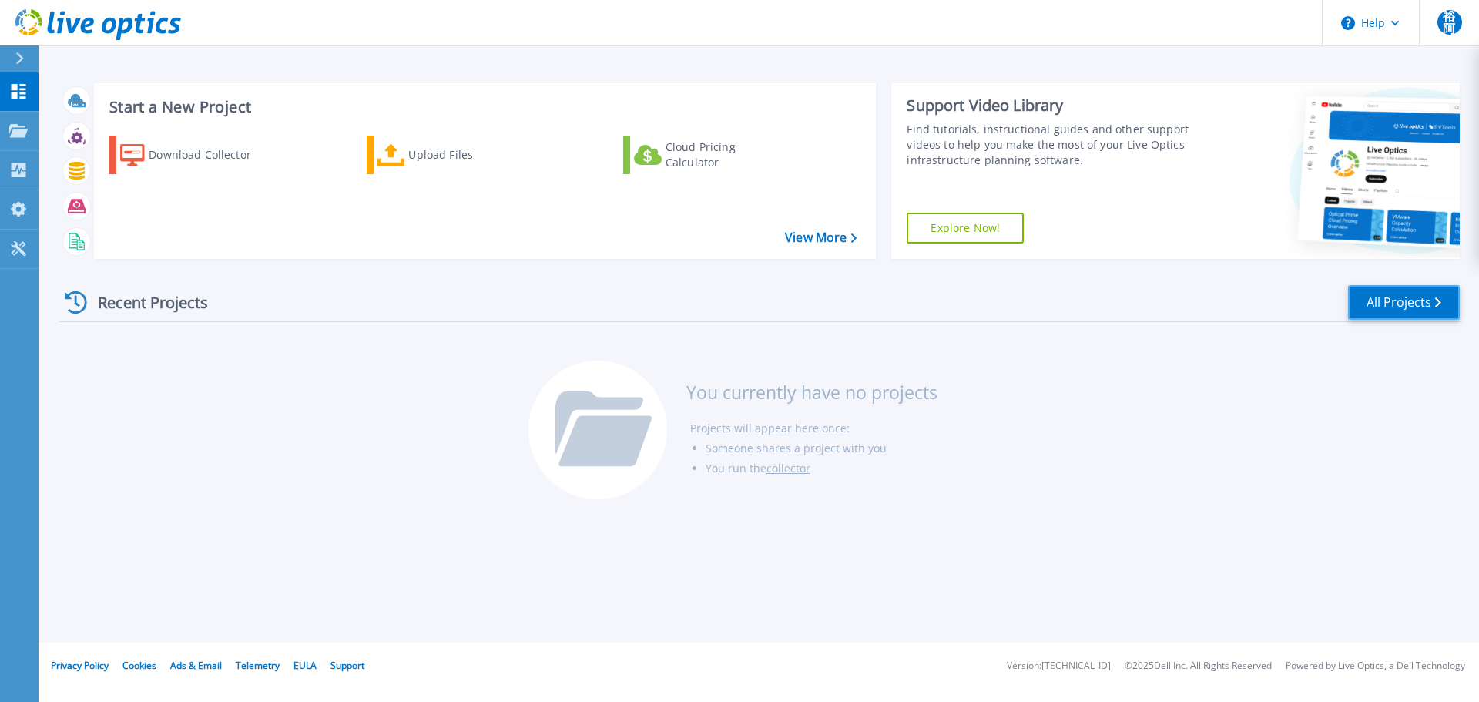
click at [1382, 298] on link "All Projects" at bounding box center [1404, 302] width 112 height 35
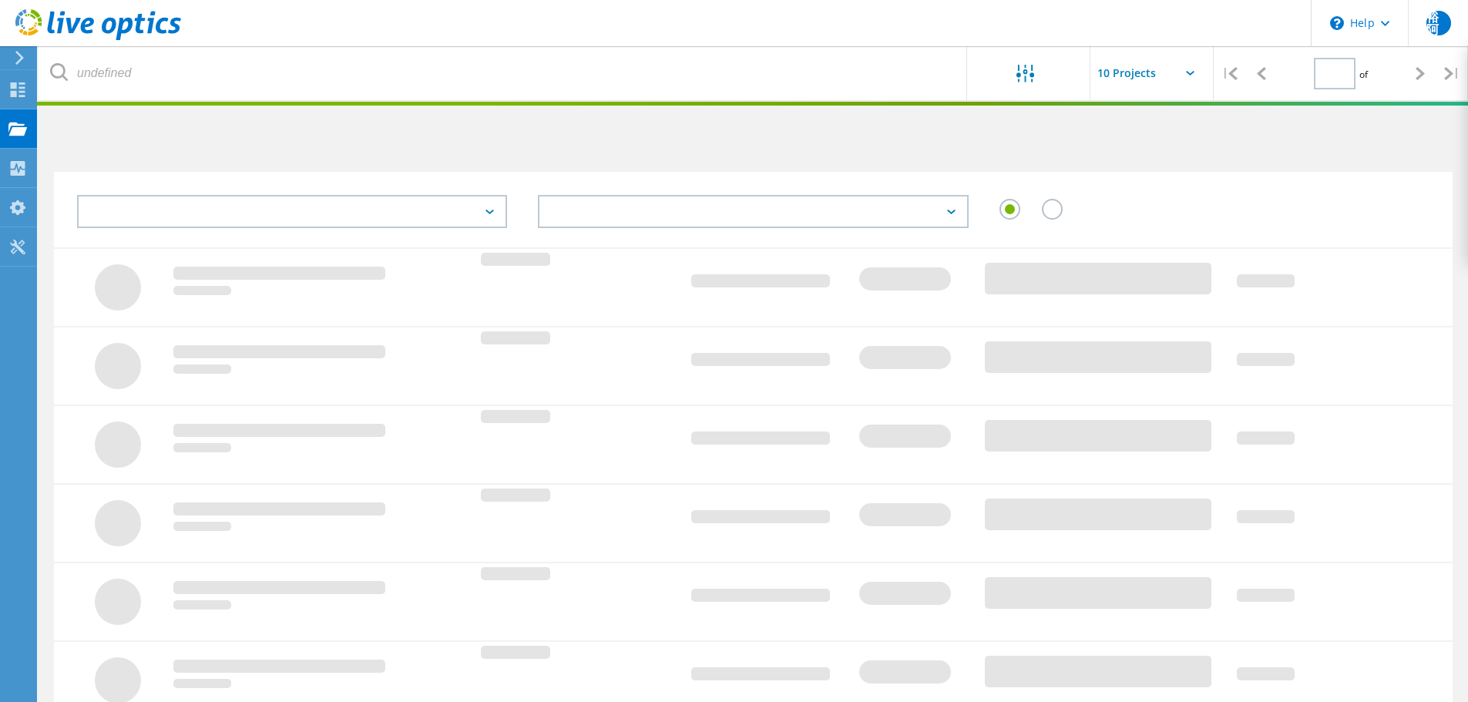
type input "1"
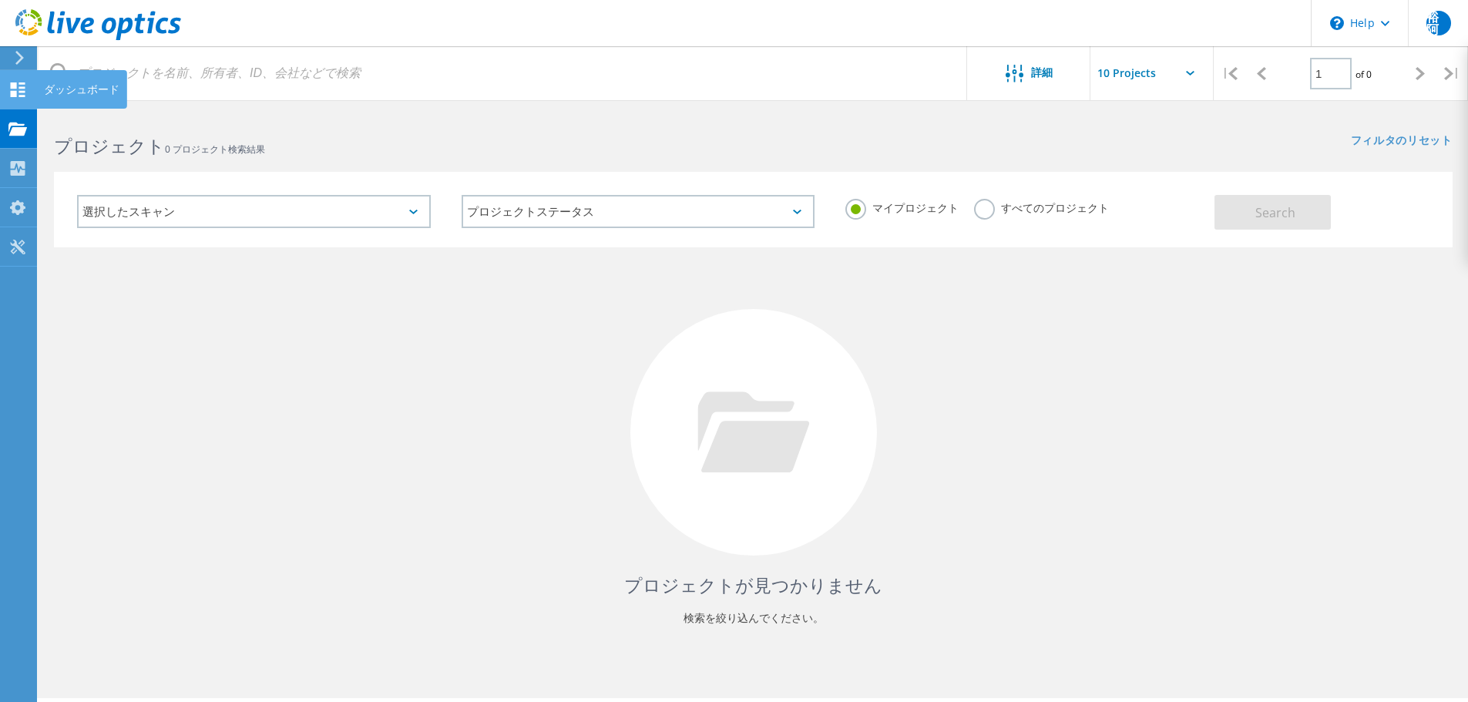
click at [20, 89] on icon at bounding box center [17, 89] width 18 height 15
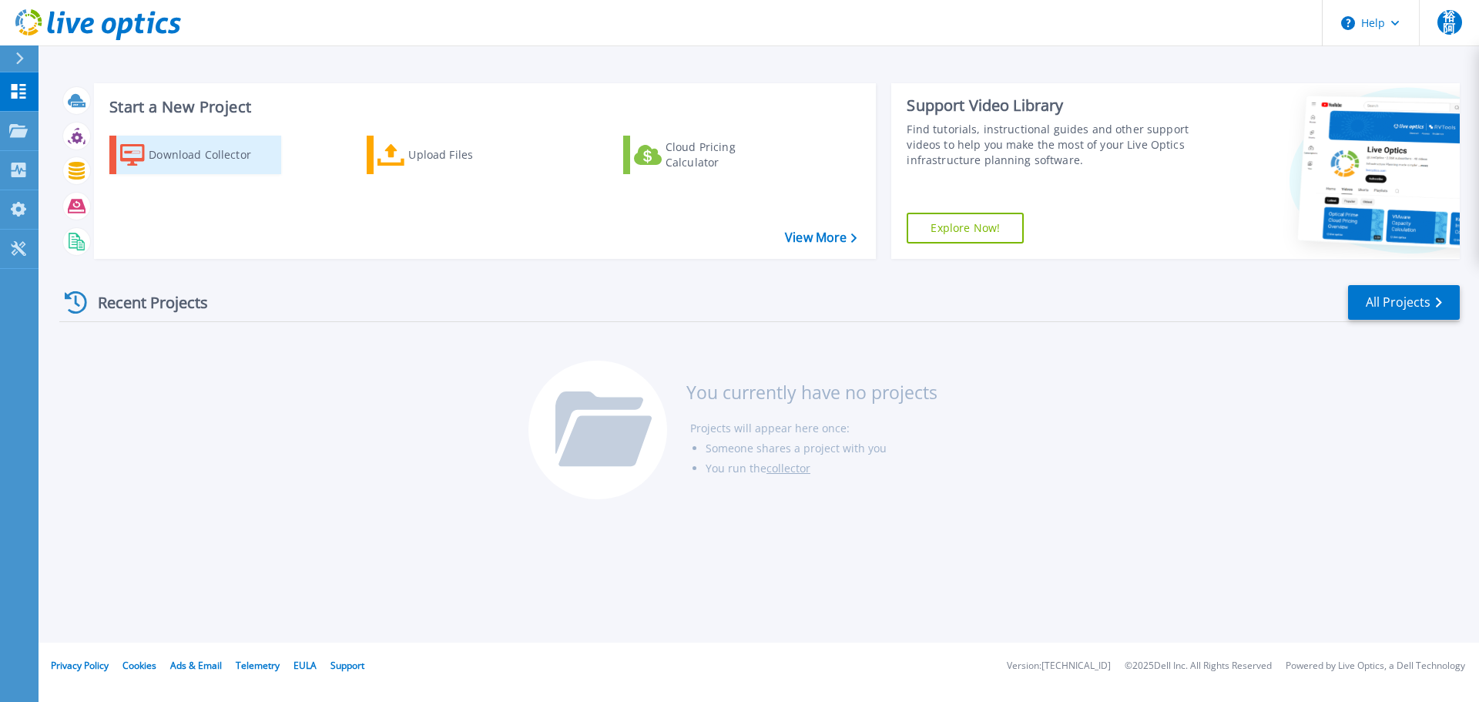
click at [235, 162] on div "Download Collector" at bounding box center [210, 154] width 123 height 31
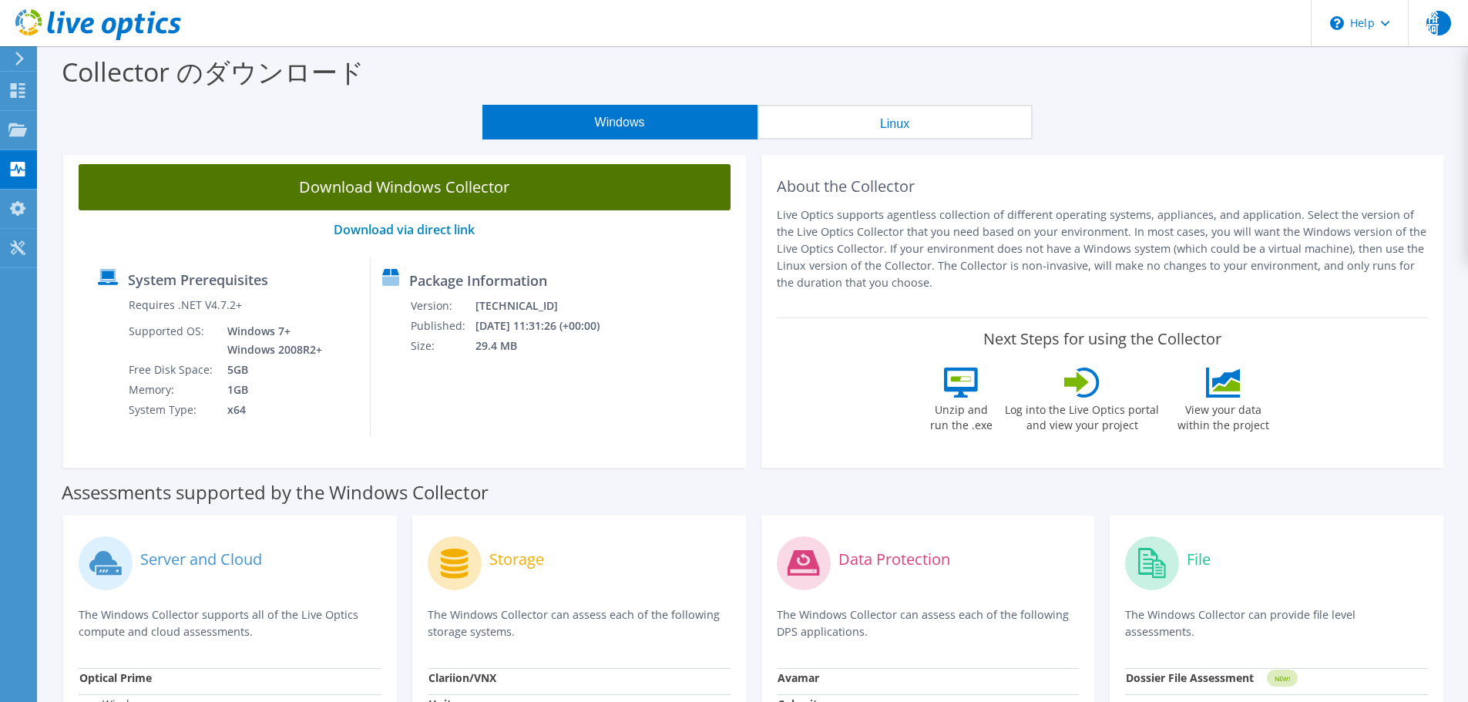
click at [452, 193] on link "Download Windows Collector" at bounding box center [405, 187] width 652 height 46
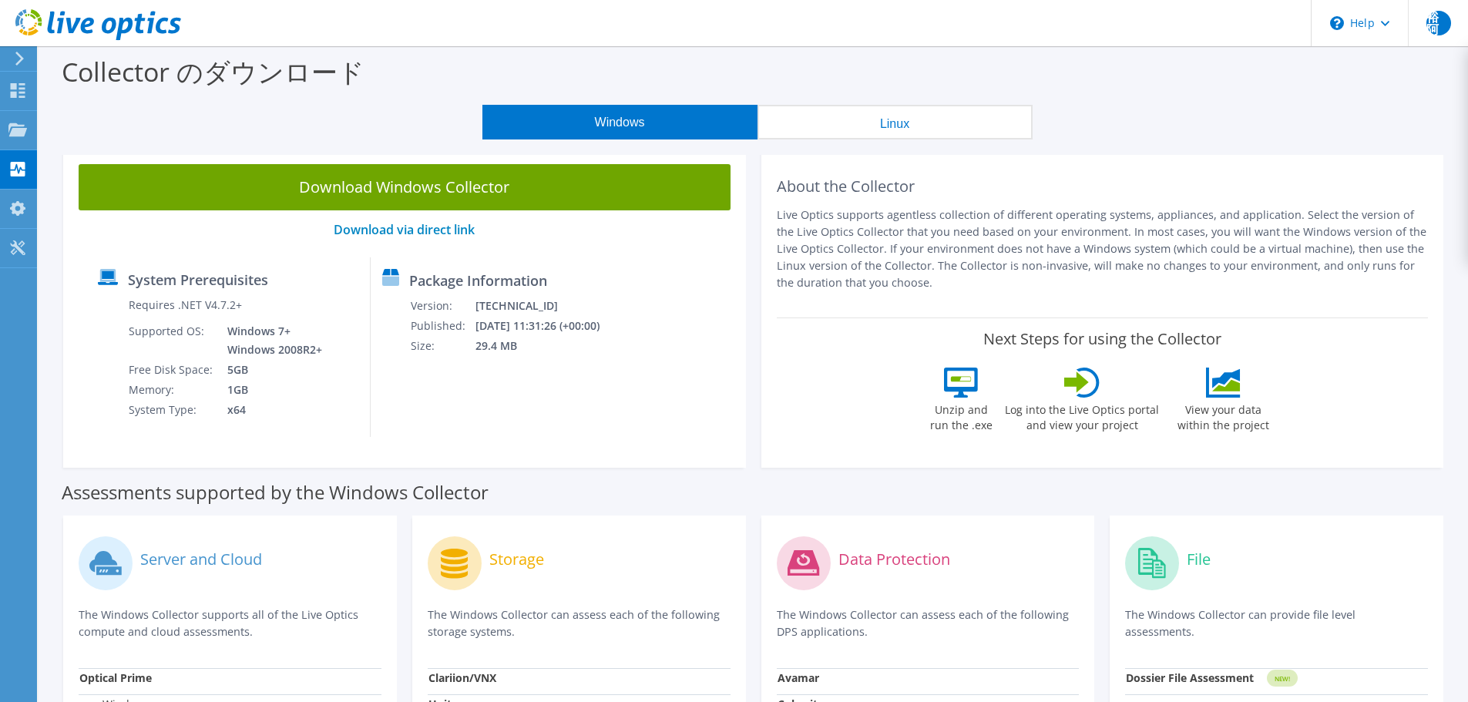
click at [925, 126] on button "Linux" at bounding box center [894, 122] width 275 height 35
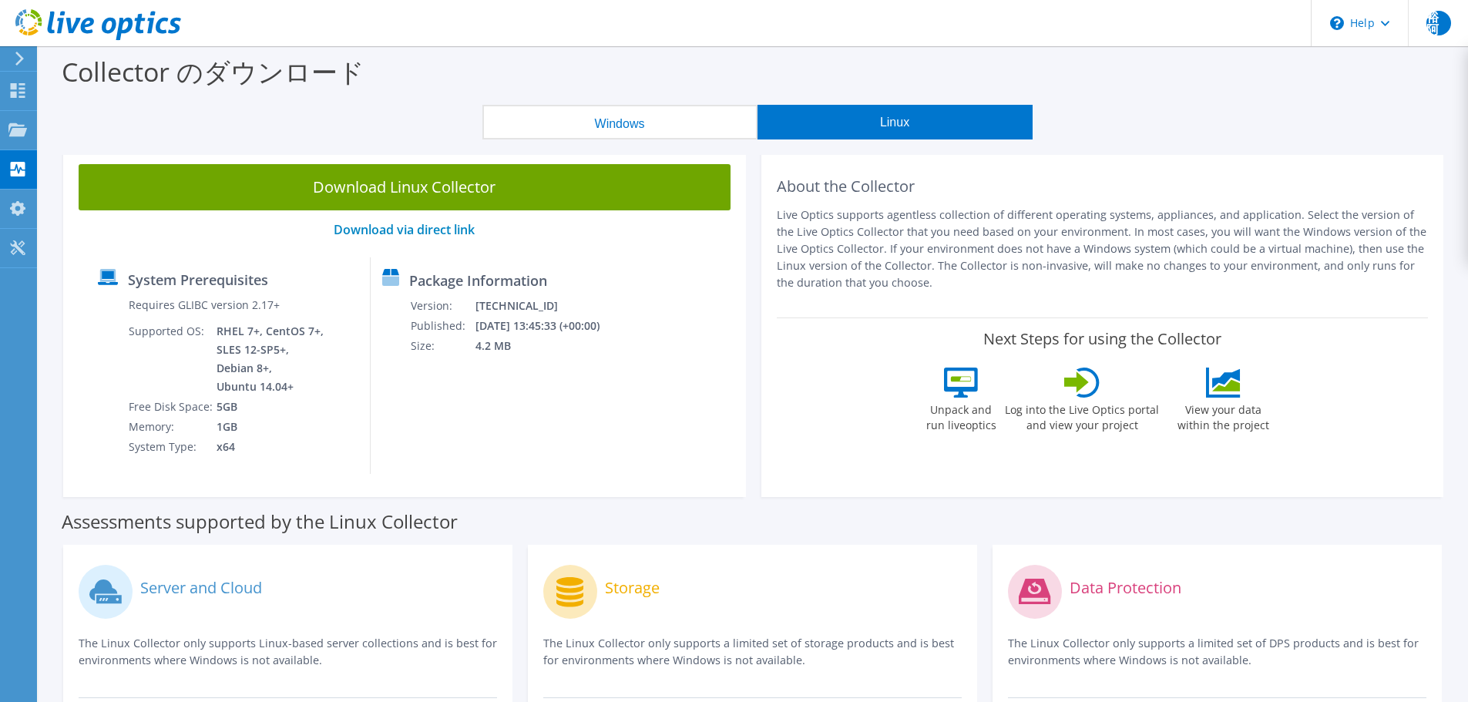
click at [679, 112] on button "Windows" at bounding box center [619, 122] width 275 height 35
